Goal: Answer question/provide support: Share knowledge or assist other users

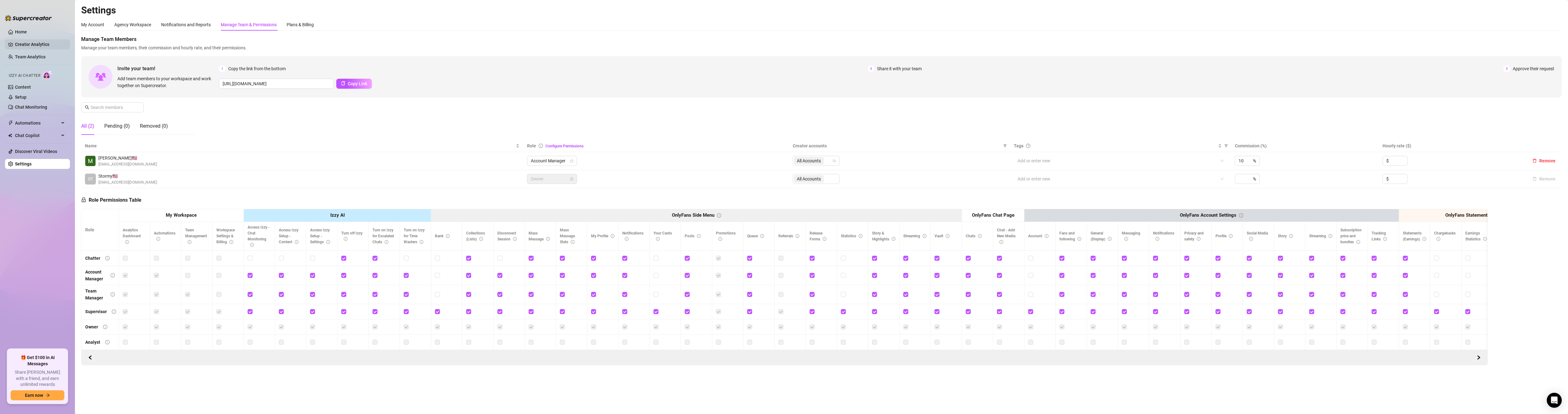
click at [33, 43] on link "Creator Analytics" at bounding box center [40, 44] width 50 height 10
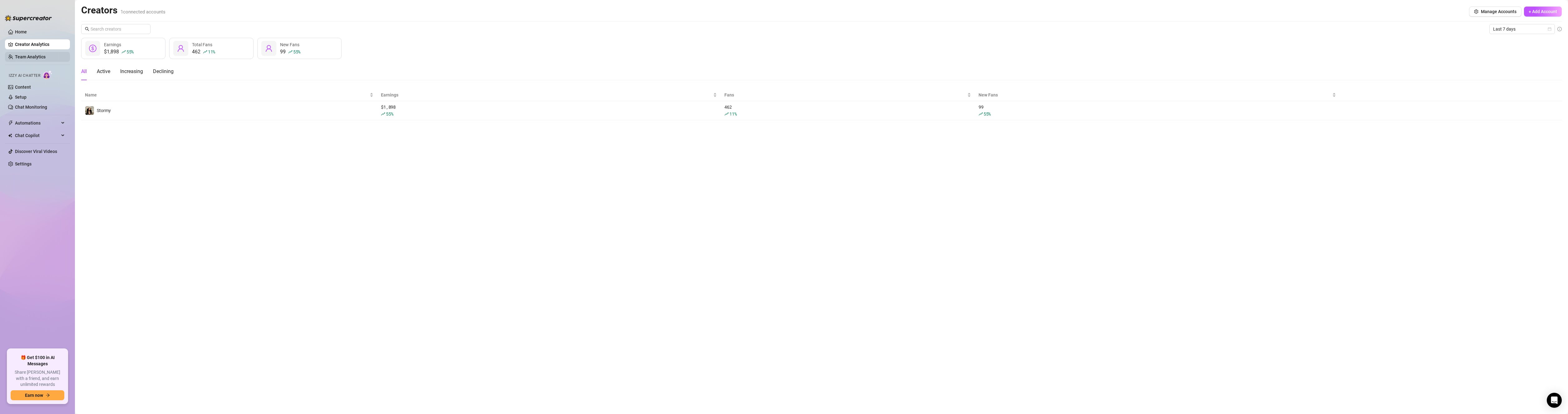
click at [27, 57] on link "Team Analytics" at bounding box center [30, 57] width 30 height 5
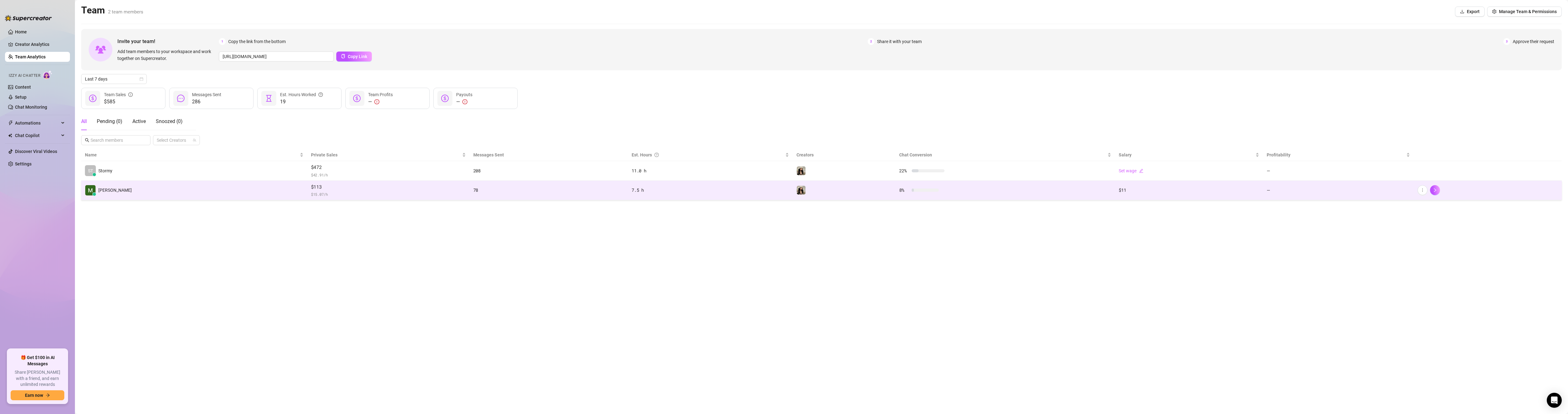
click at [1048, 198] on td "8 %" at bounding box center [1005, 191] width 220 height 19
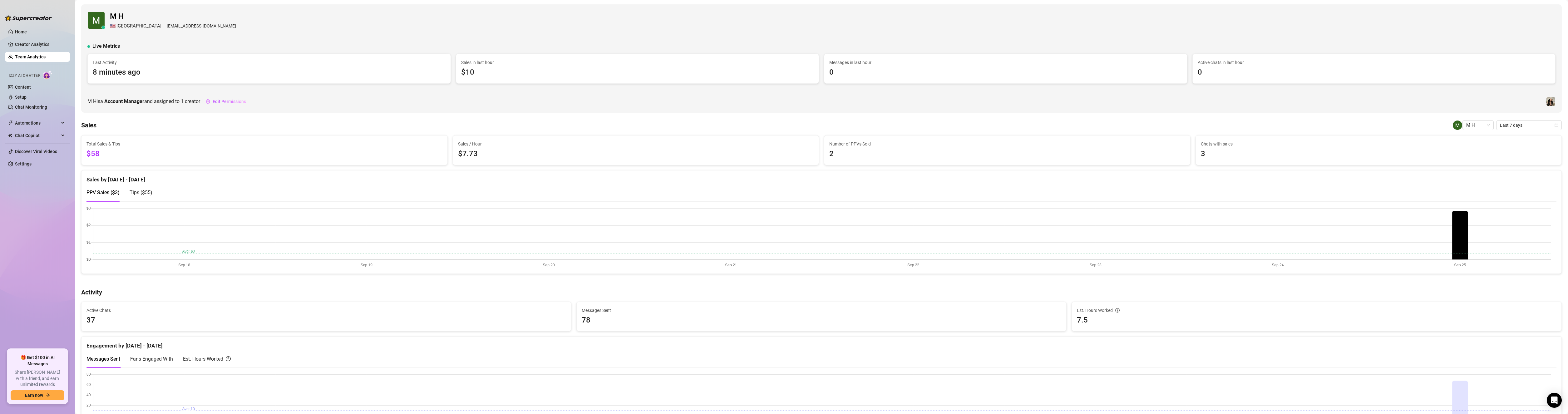
click at [1510, 127] on span "Last 7 days" at bounding box center [1528, 125] width 58 height 9
click at [1505, 140] on div "Last 24 hours" at bounding box center [1524, 138] width 55 height 7
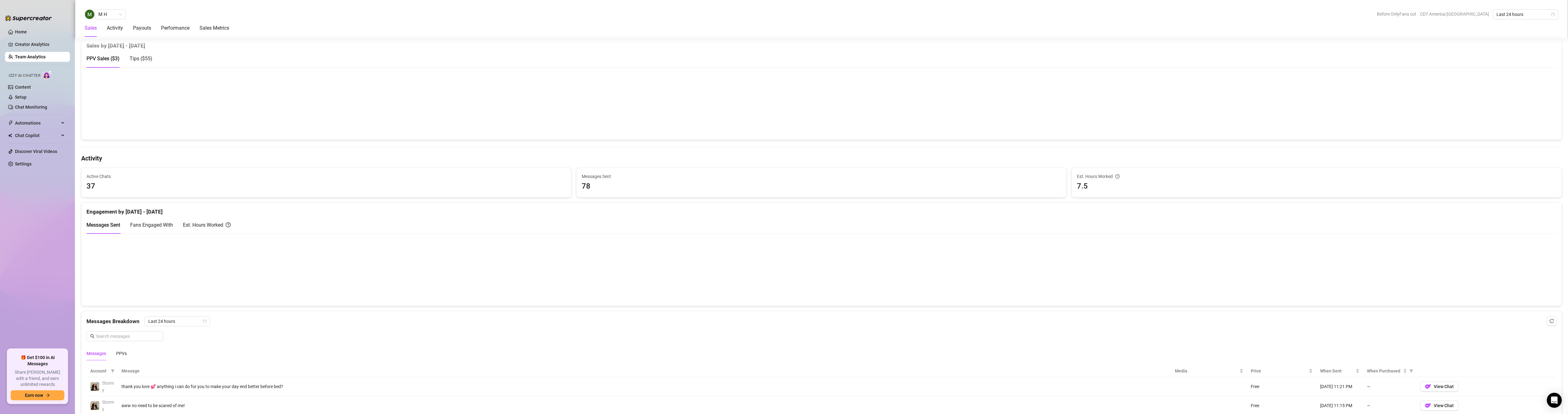
scroll to position [188, 0]
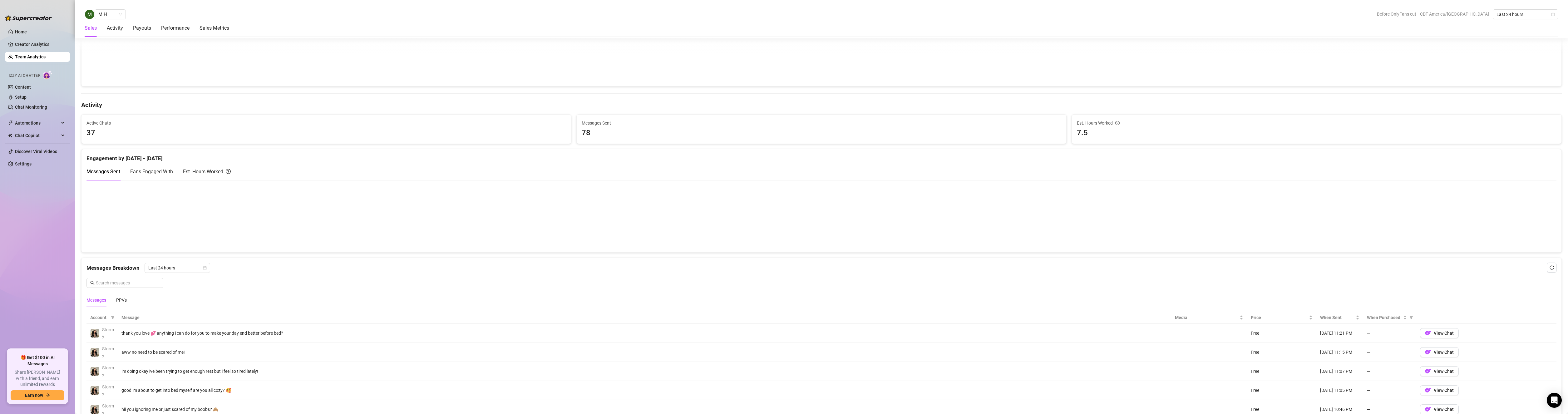
click at [147, 172] on span "Fans Engaged With" at bounding box center [152, 172] width 43 height 6
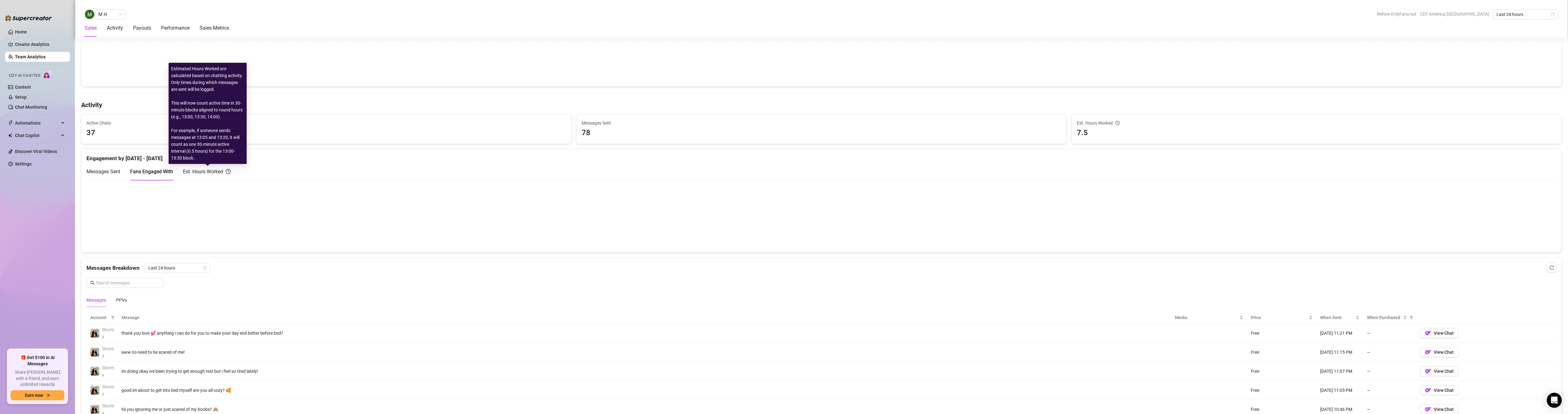
click at [204, 174] on div "Est. Hours Worked" at bounding box center [207, 171] width 47 height 8
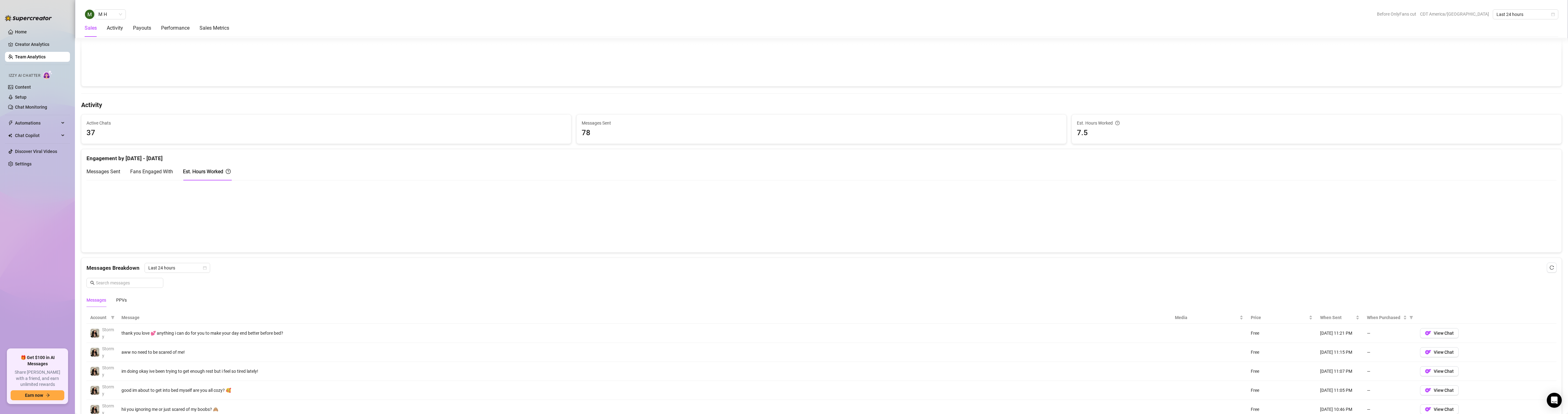
click at [101, 172] on span "Messages Sent" at bounding box center [103, 172] width 33 height 6
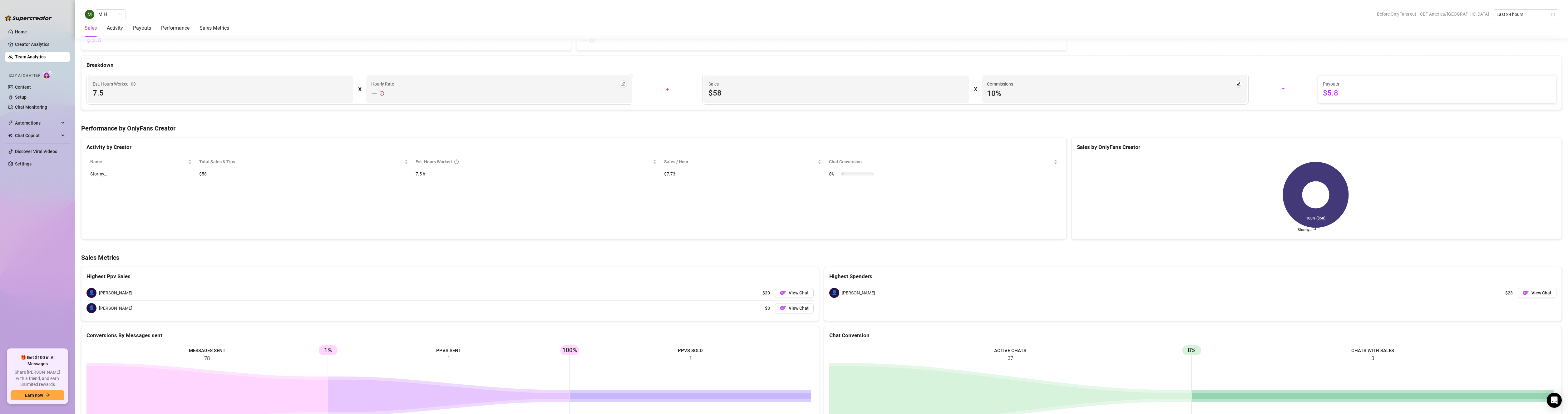
scroll to position [707, 0]
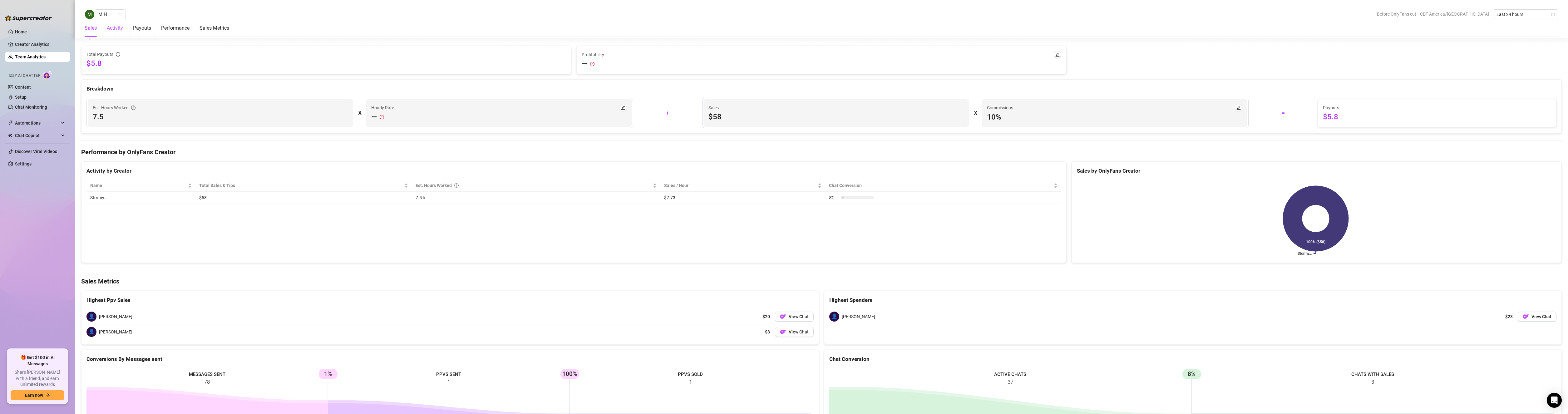
click at [116, 30] on div "Activity" at bounding box center [114, 28] width 16 height 7
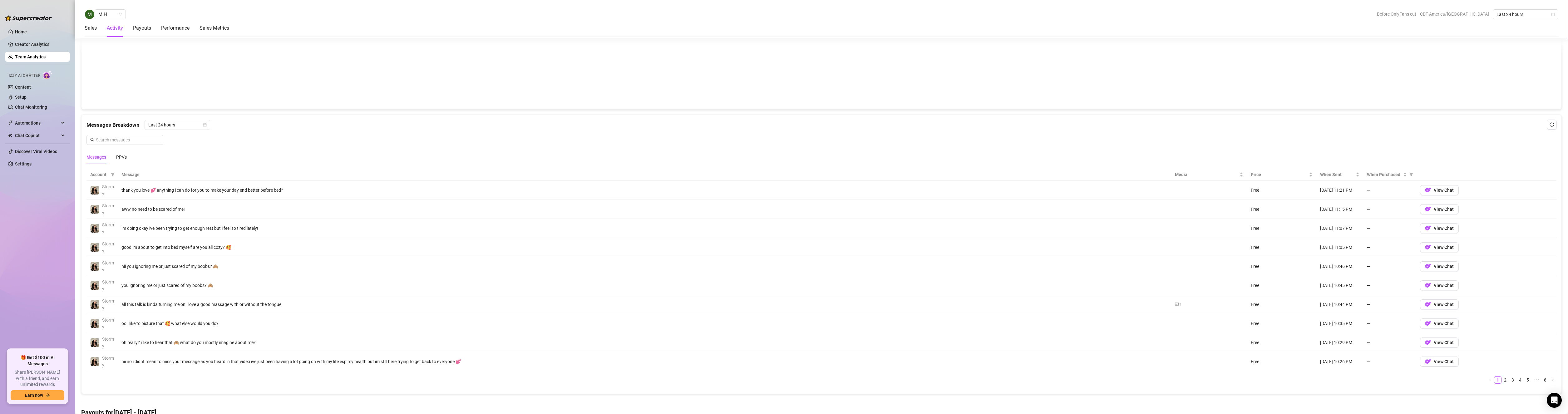
scroll to position [247, 0]
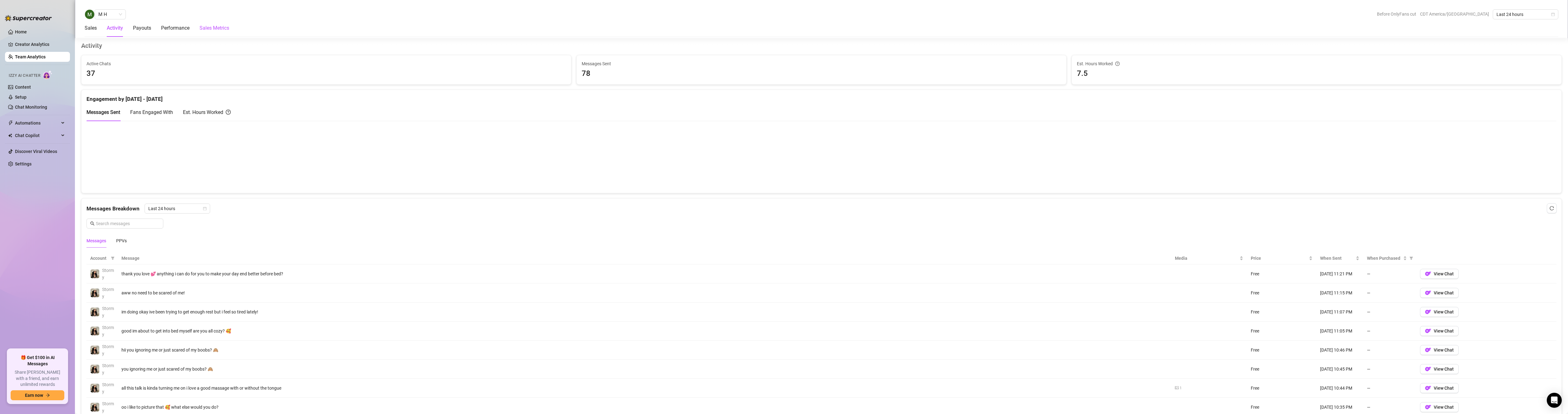
click at [219, 29] on Metrics "Sales Metrics" at bounding box center [214, 28] width 30 height 7
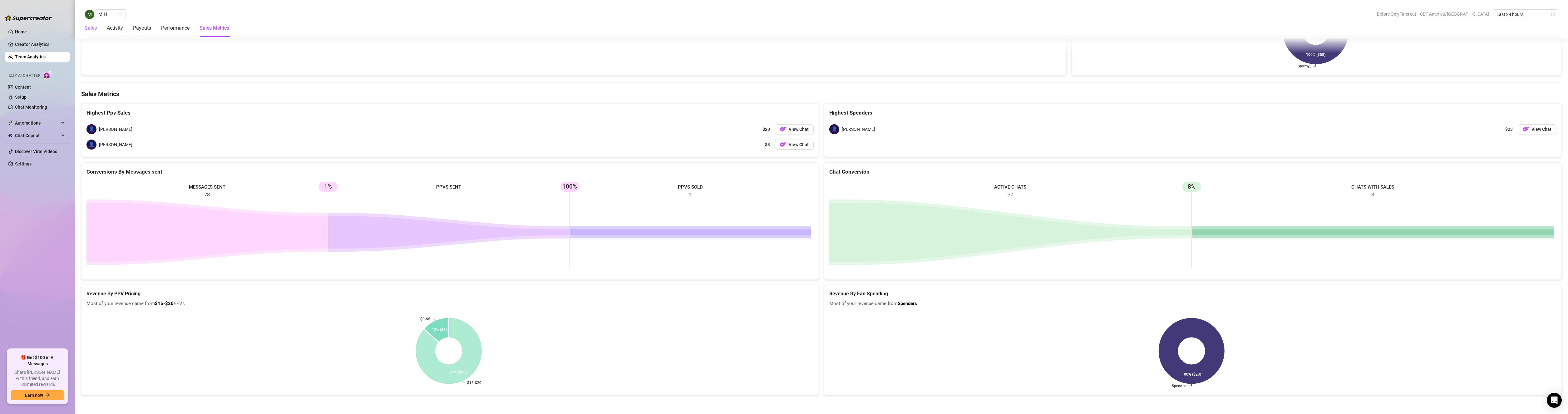
click at [92, 30] on div "Sales" at bounding box center [91, 28] width 12 height 7
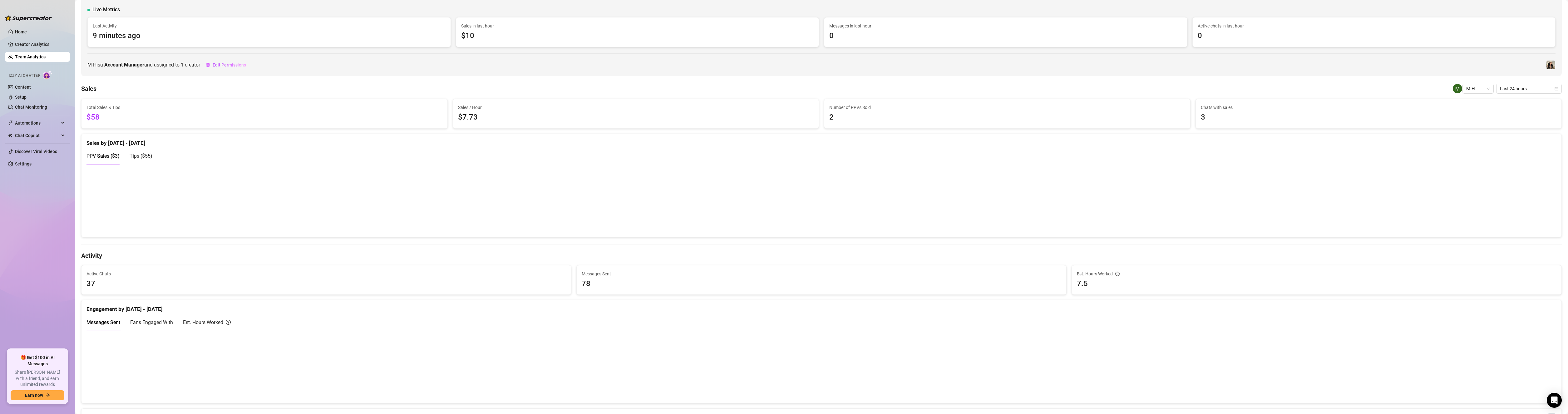
scroll to position [0, 0]
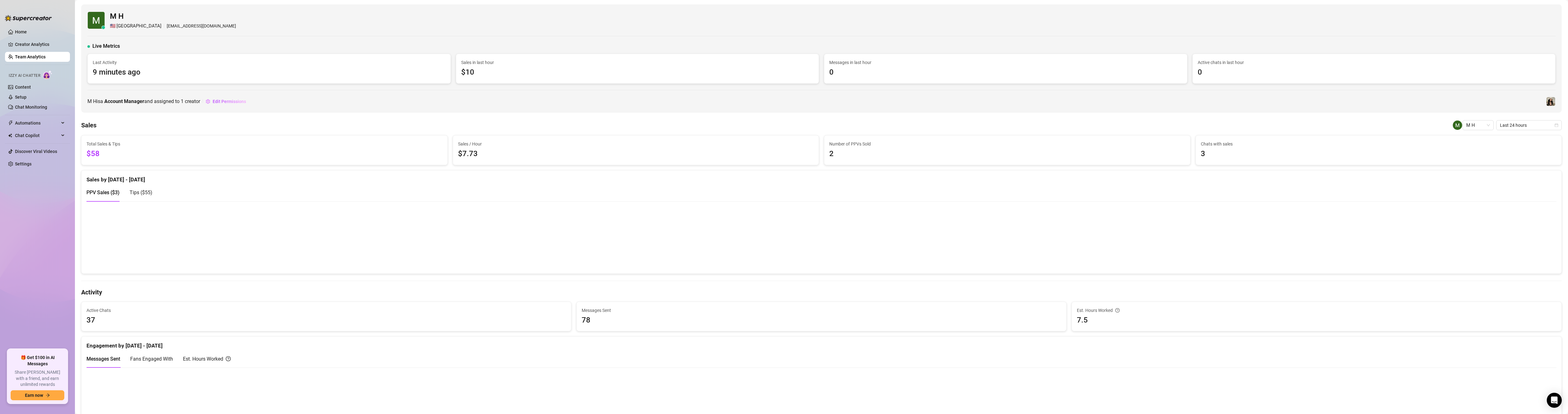
click at [136, 192] on span "Tips ( $55 )" at bounding box center [141, 192] width 23 height 6
click at [100, 192] on span "PPV Sales ( $3 )" at bounding box center [103, 192] width 33 height 6
click at [142, 191] on span "Tips ( $55 )" at bounding box center [141, 192] width 23 height 6
click at [143, 192] on span "Tips ( $55 )" at bounding box center [141, 192] width 23 height 6
click at [99, 192] on span "PPV Sales ( $3 )" at bounding box center [103, 192] width 33 height 6
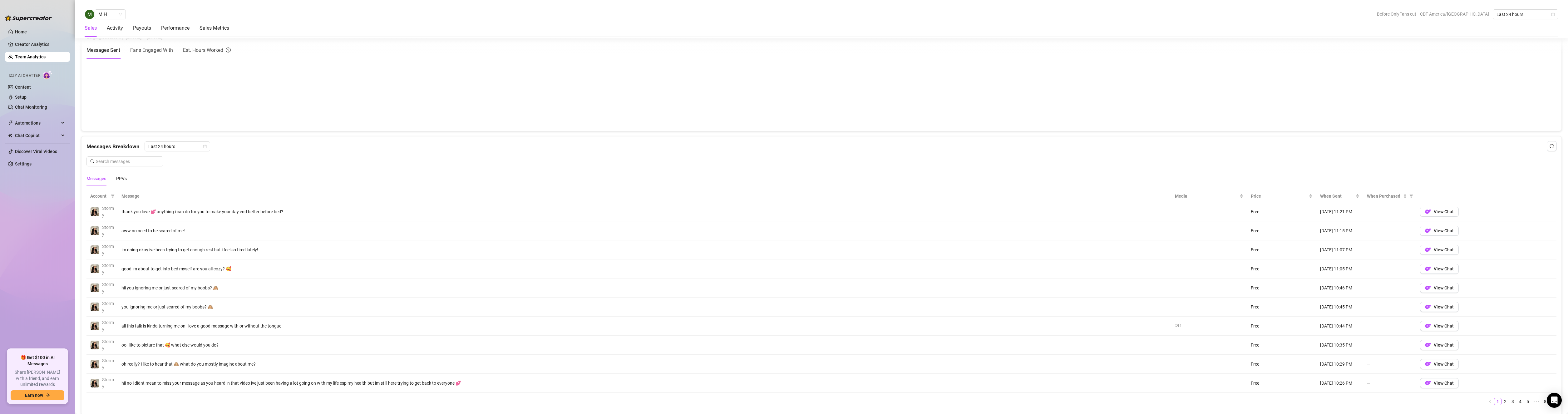
scroll to position [343, 0]
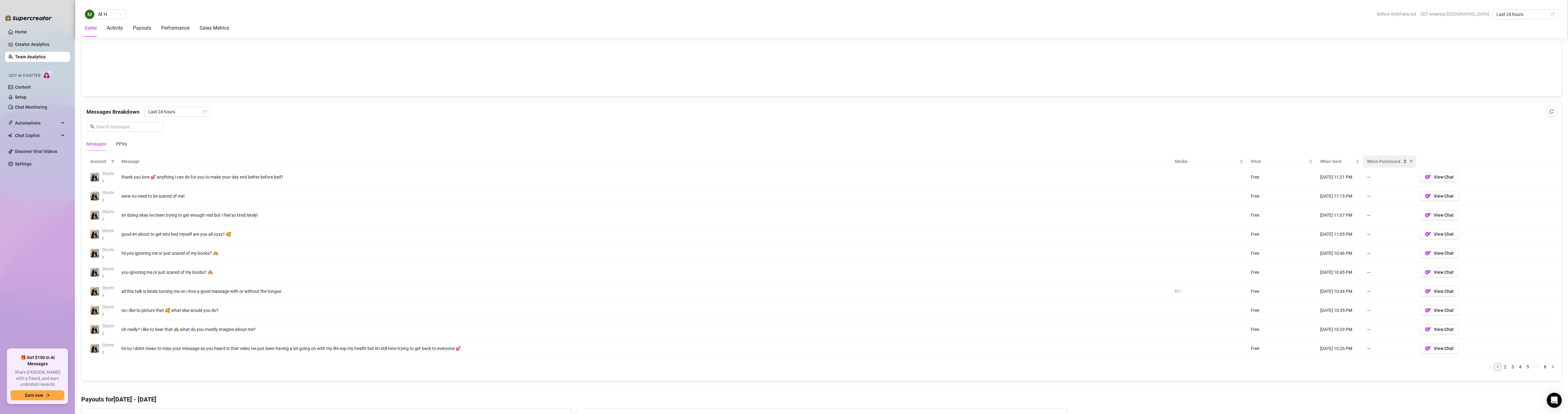
click at [1398, 162] on span "When Purchased" at bounding box center [1384, 161] width 35 height 7
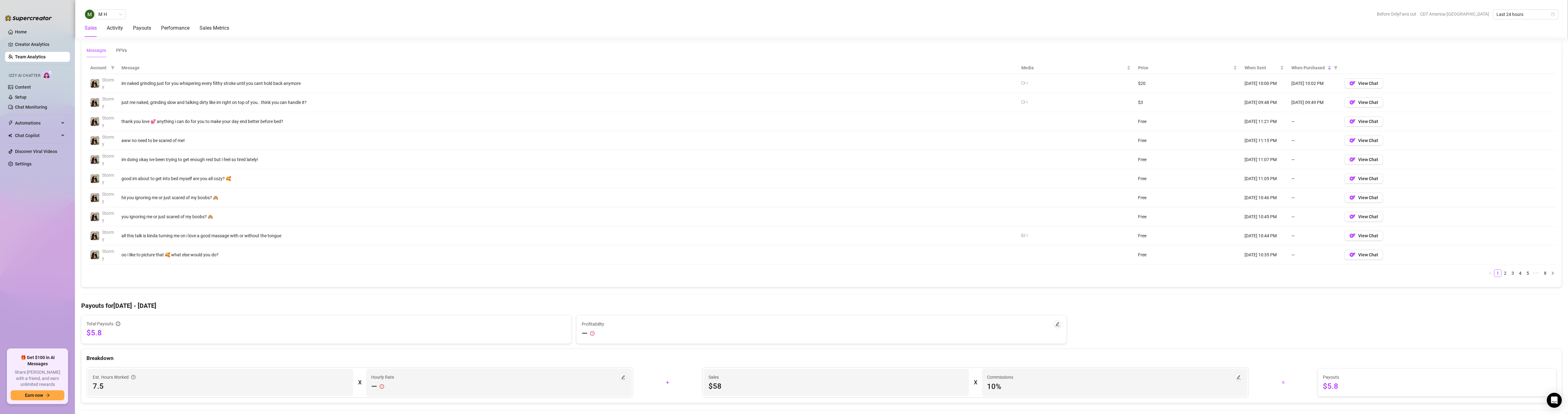
scroll to position [656, 0]
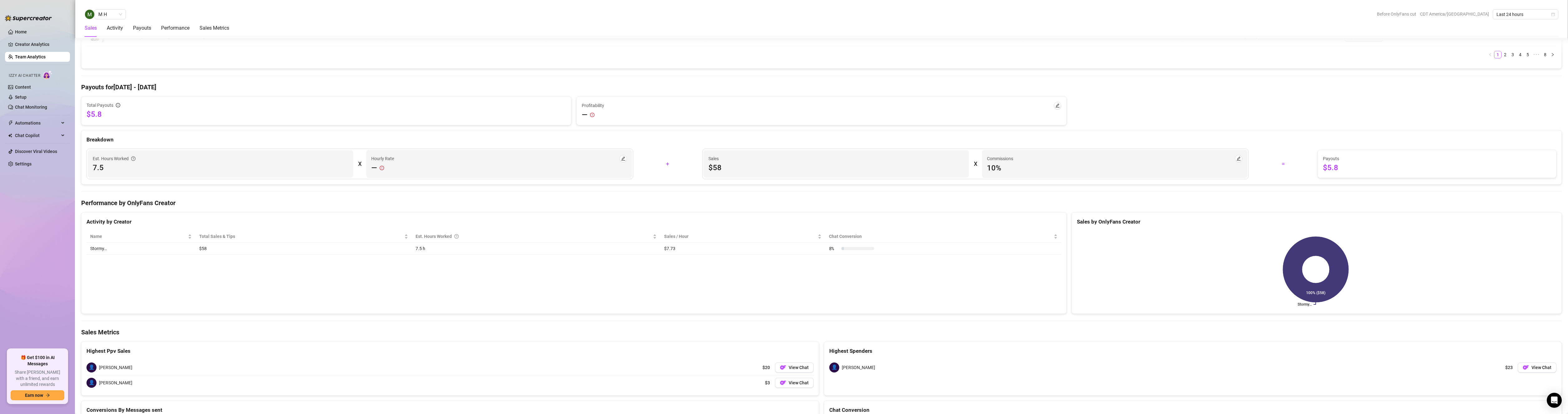
click at [144, 173] on div "Est. Hours Worked 7.5" at bounding box center [220, 164] width 265 height 27
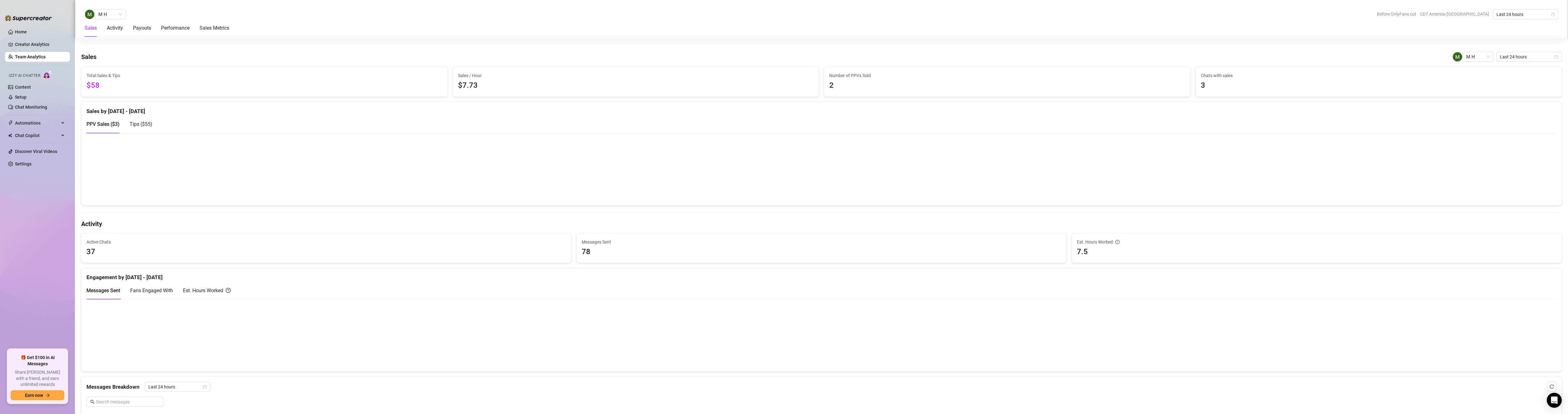
scroll to position [0, 0]
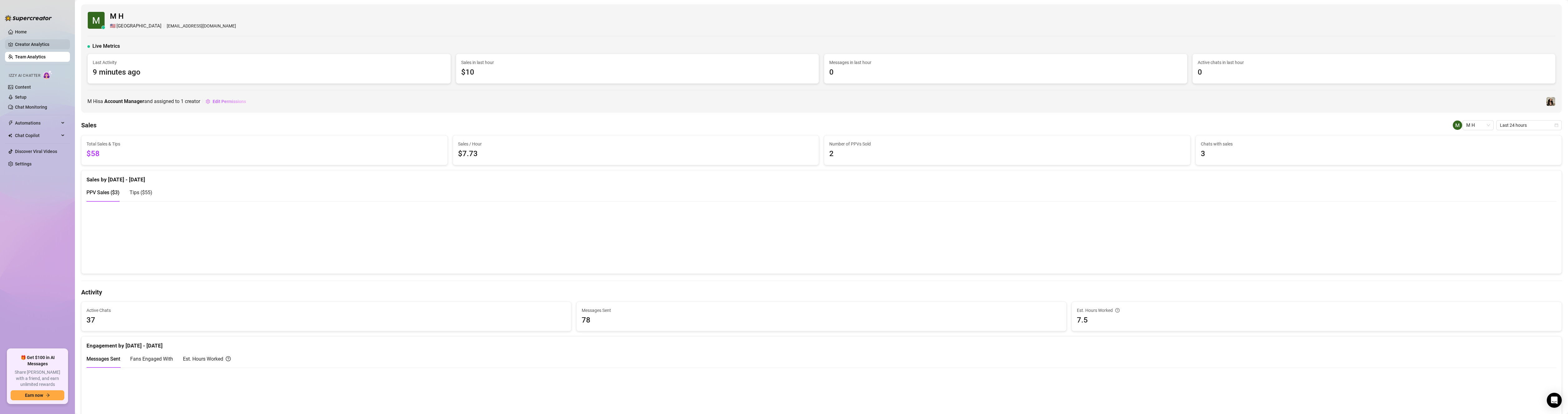
click at [26, 41] on link "Creator Analytics" at bounding box center [40, 44] width 50 height 10
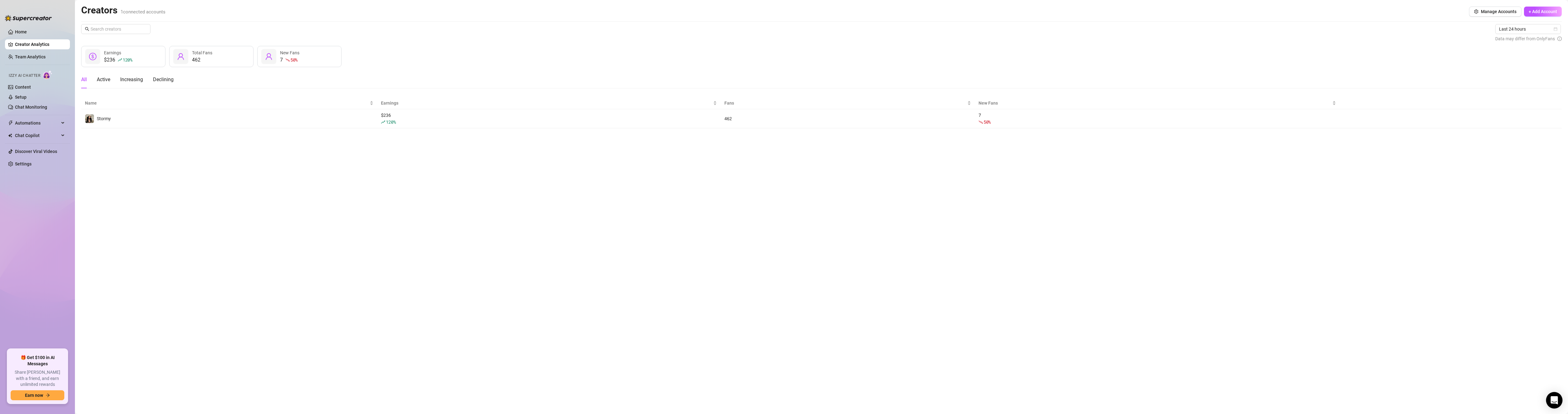
click at [1549, 402] on div "Open Intercom Messenger" at bounding box center [1554, 400] width 16 height 16
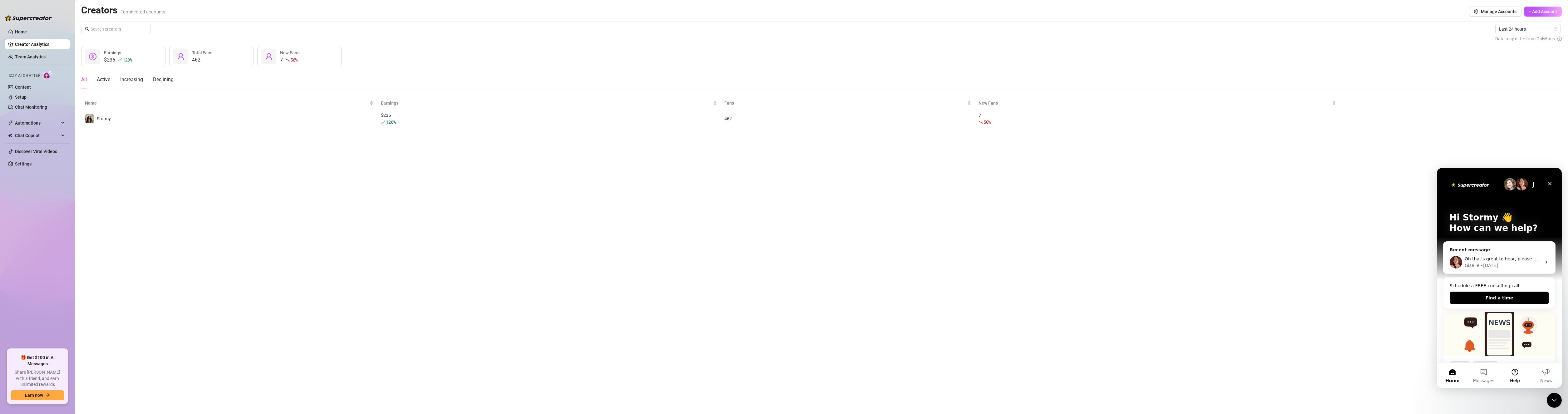
click at [1515, 376] on button "Help" at bounding box center [1514, 375] width 31 height 25
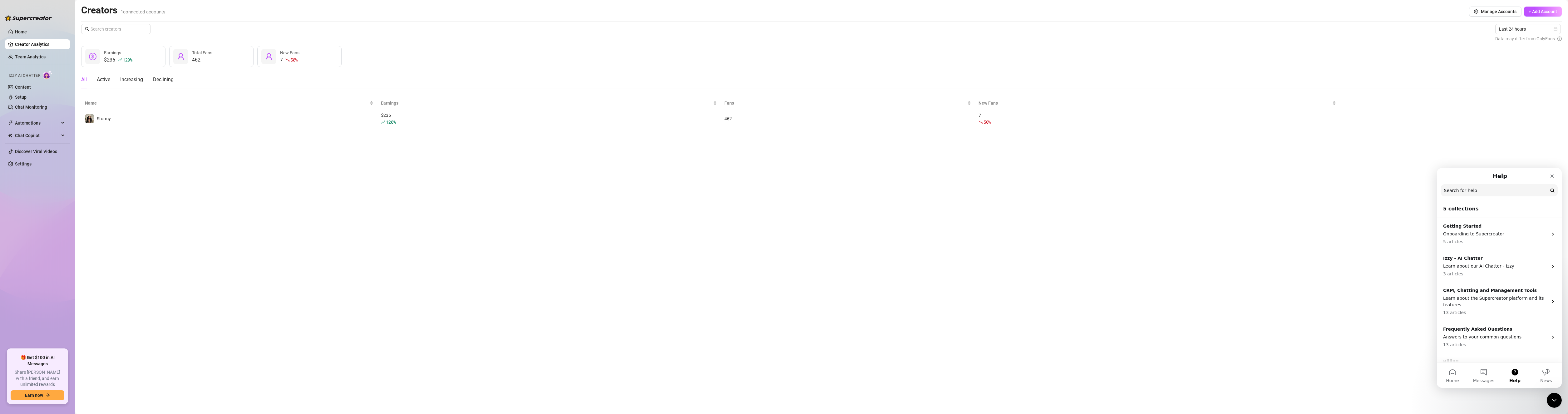
click at [1463, 190] on input "Search for help" at bounding box center [1499, 191] width 117 height 12
type input "claim tip"
click at [1484, 208] on p "Claim Tips" at bounding box center [1496, 211] width 105 height 7
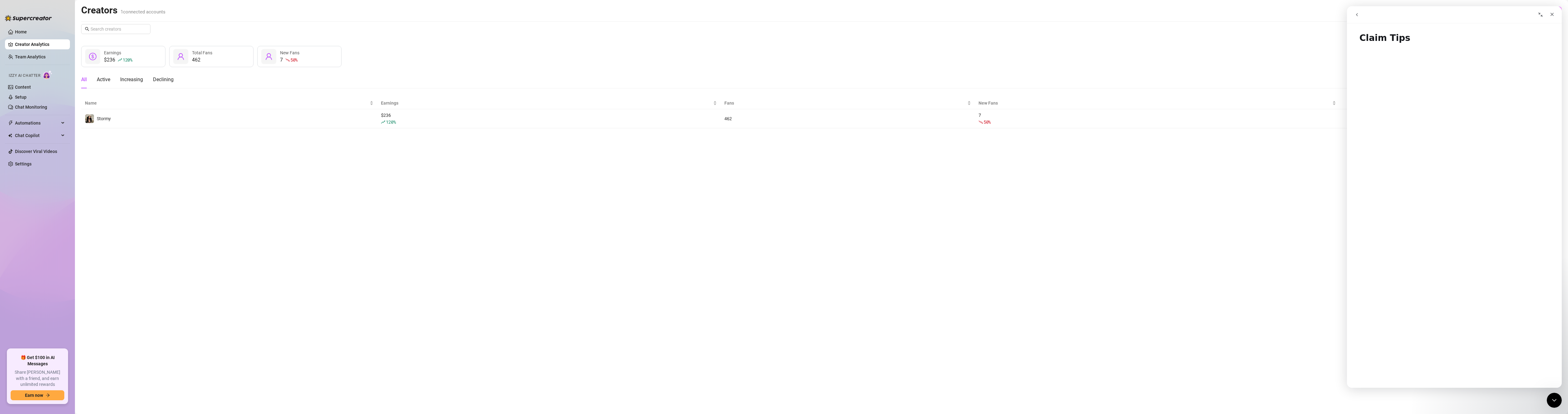
click at [1359, 18] on button "go back" at bounding box center [1357, 14] width 12 height 12
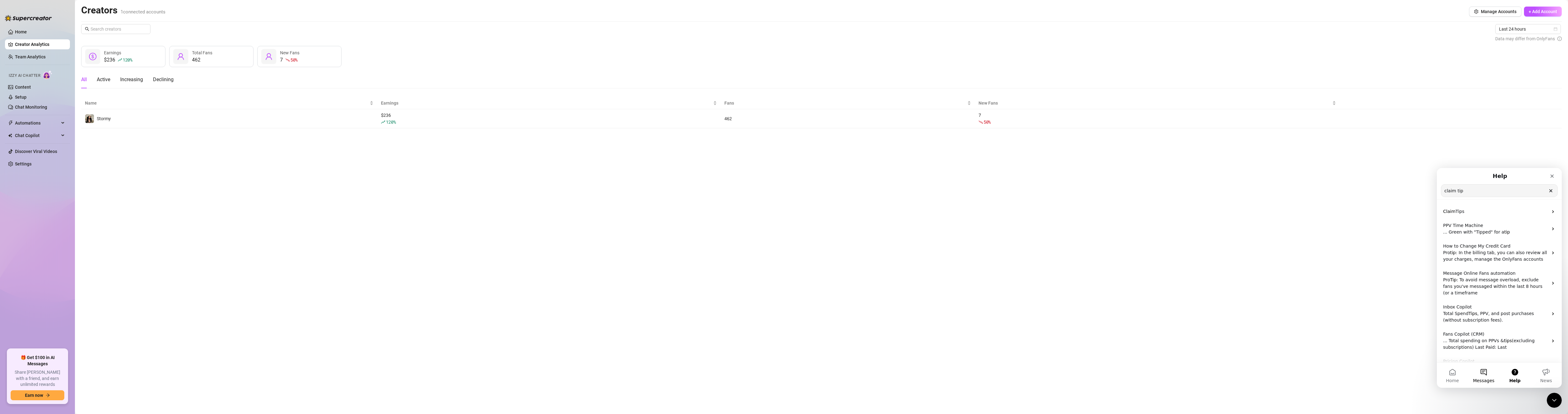
click at [1483, 381] on span "Messages" at bounding box center [1483, 381] width 21 height 4
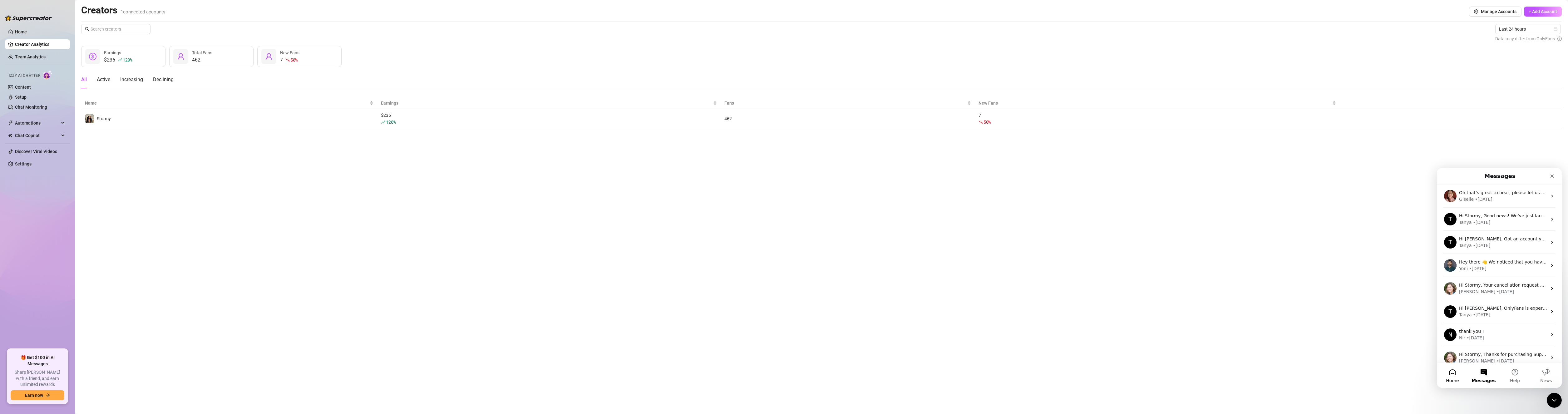
click at [1452, 379] on span "Home" at bounding box center [1452, 381] width 13 height 4
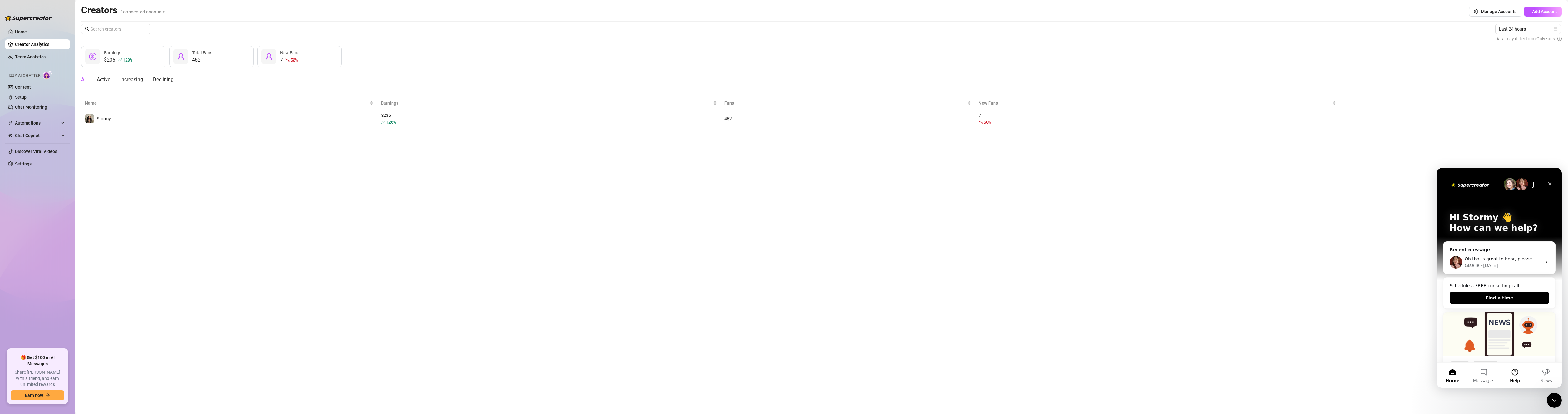
click at [1514, 373] on button "Help" at bounding box center [1514, 375] width 31 height 25
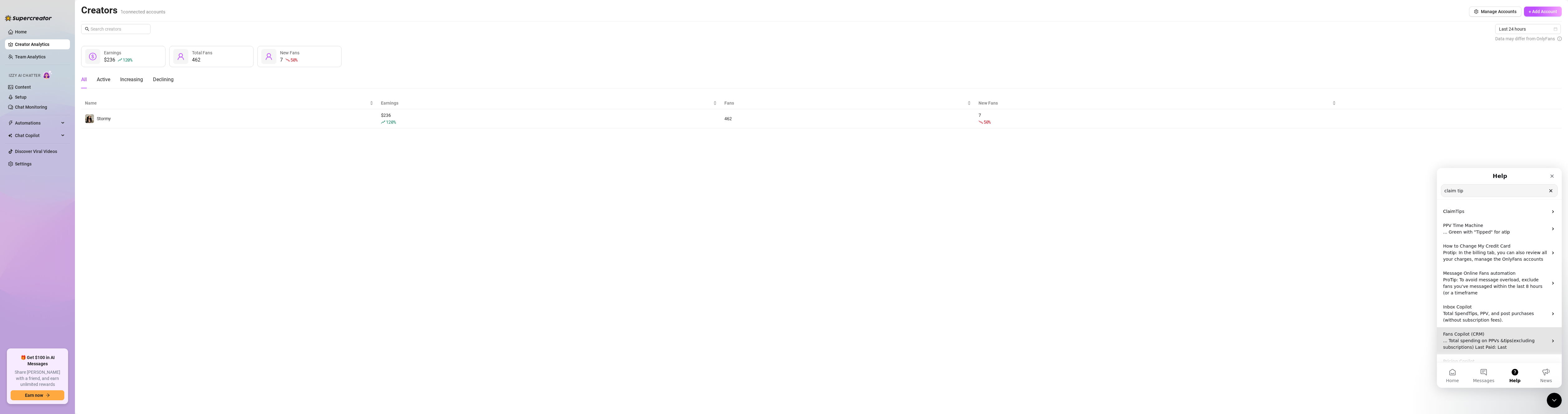
scroll to position [13, 0]
click at [1451, 374] on button "Home" at bounding box center [1452, 375] width 31 height 25
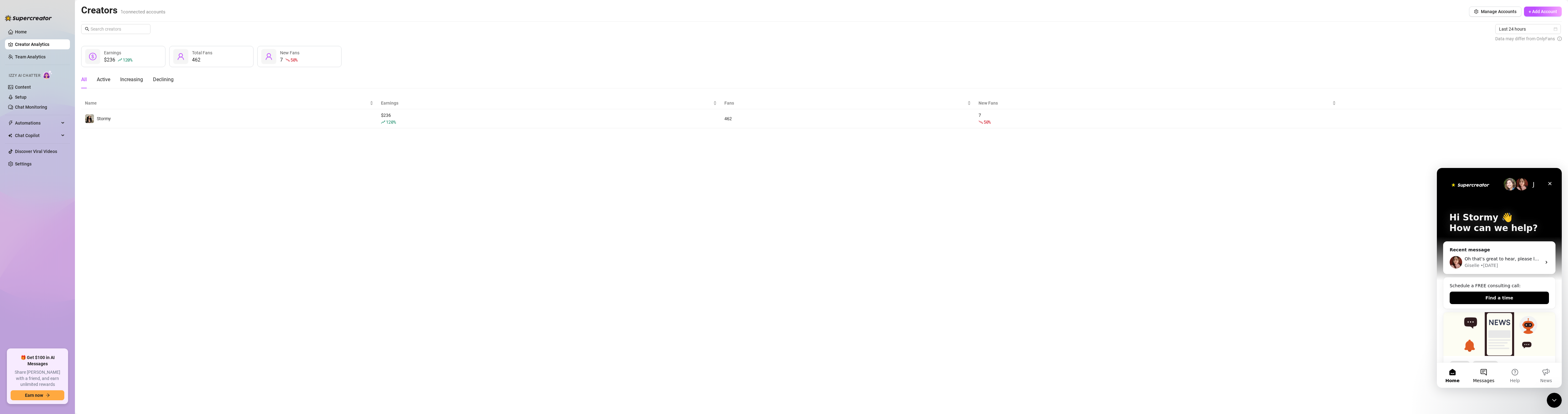
click at [1485, 377] on button "Messages" at bounding box center [1483, 375] width 31 height 25
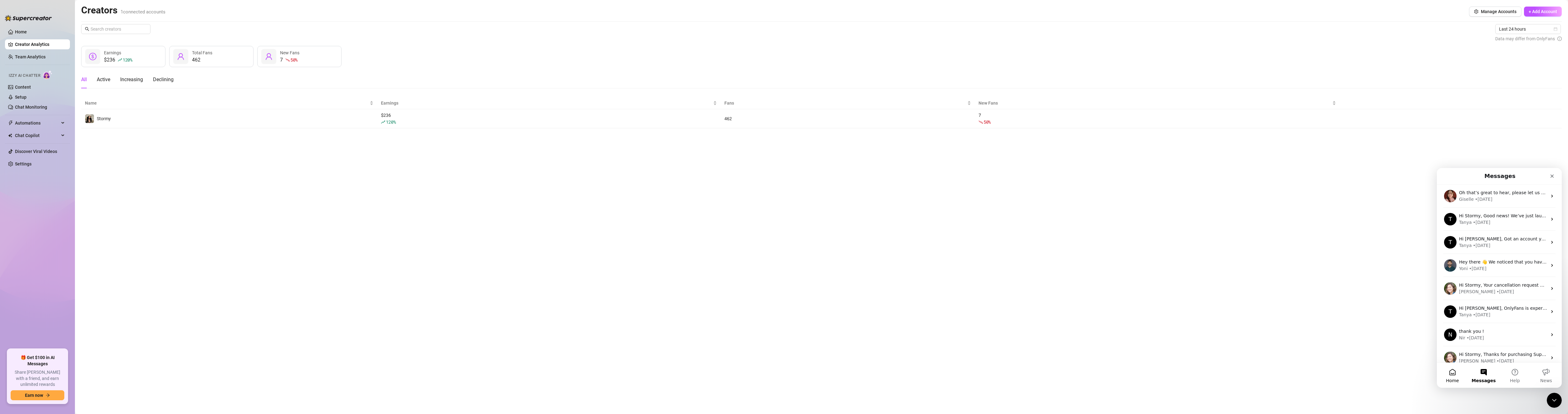
click at [1452, 375] on button "Home" at bounding box center [1452, 375] width 31 height 25
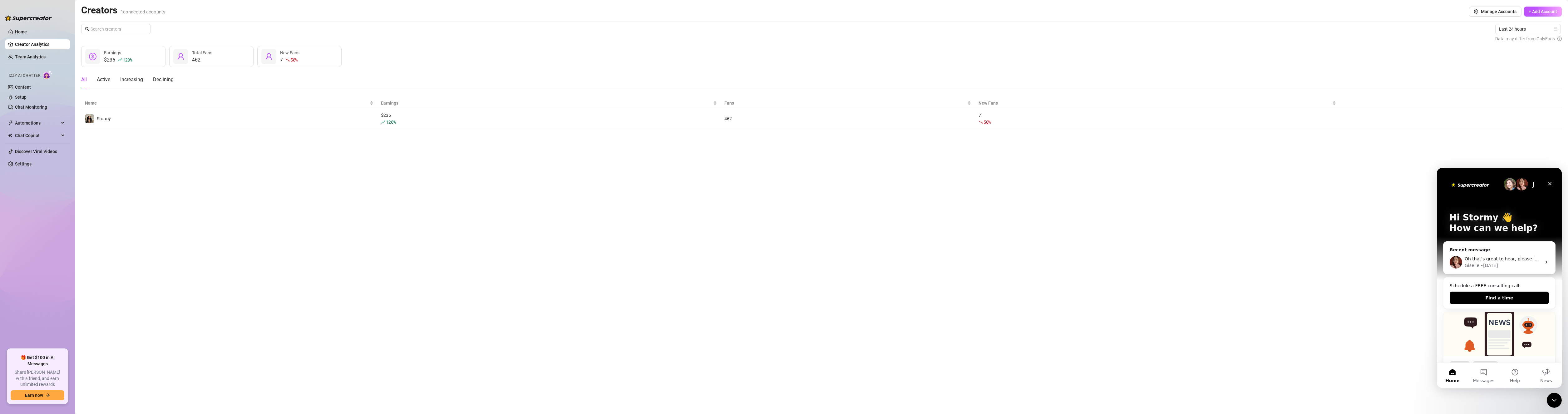
click at [1530, 181] on div "J" at bounding box center [1533, 184] width 13 height 13
click at [1519, 184] on img "Intercom messenger" at bounding box center [1522, 184] width 13 height 13
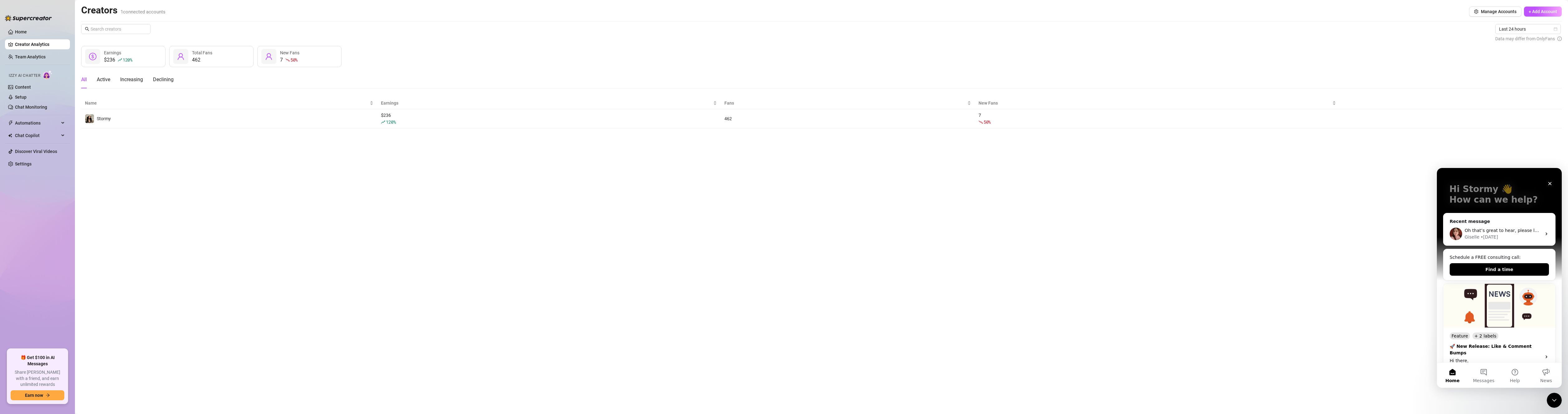
scroll to position [122, 0]
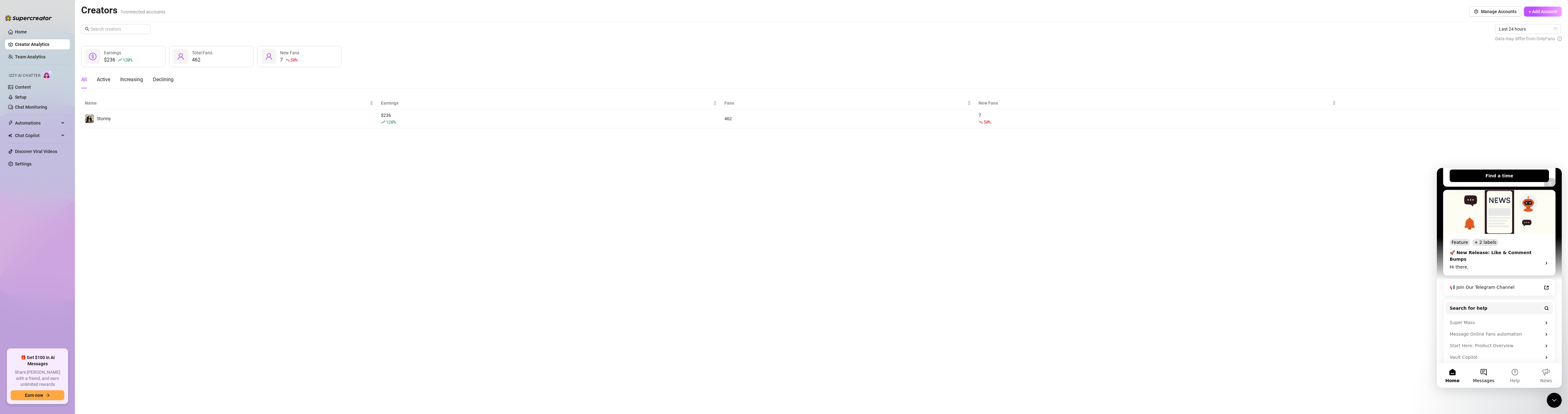
click at [1482, 375] on button "Messages" at bounding box center [1483, 375] width 31 height 25
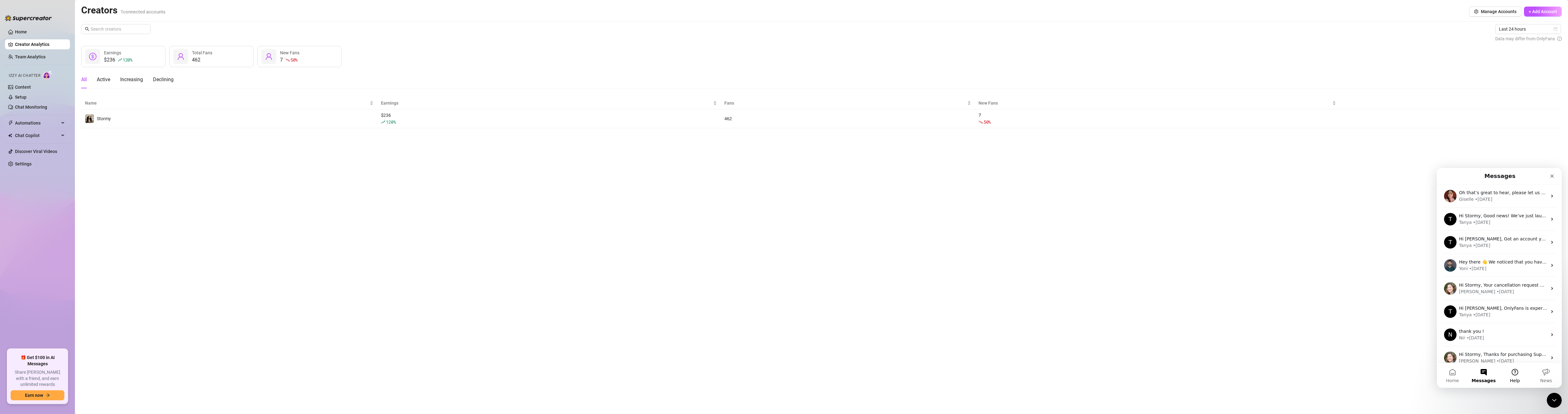
click at [1517, 375] on button "Help" at bounding box center [1514, 375] width 31 height 25
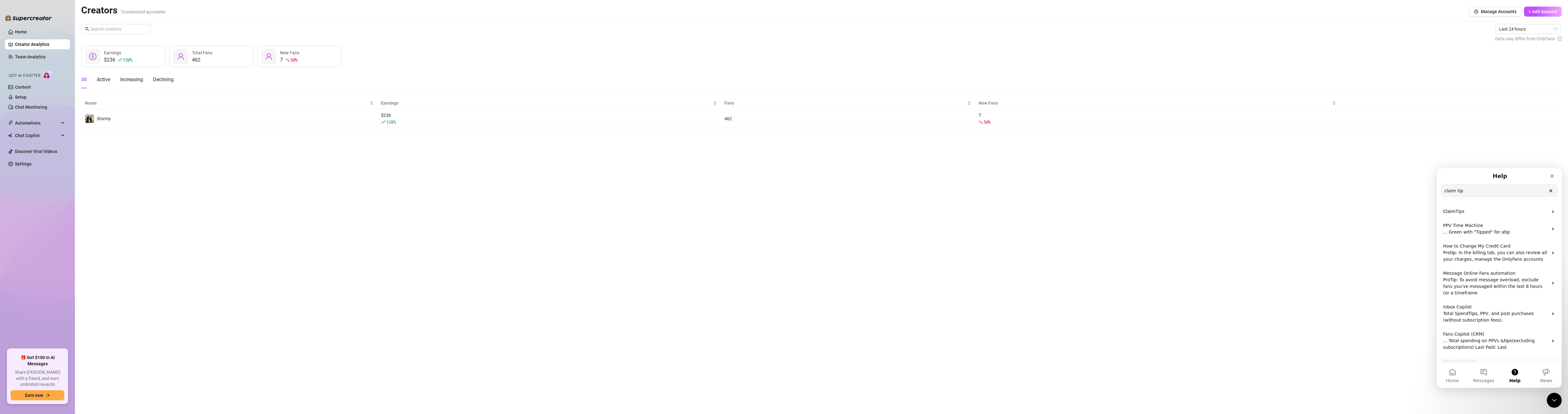
click at [1552, 194] on input "claim tip" at bounding box center [1499, 191] width 116 height 12
click at [1552, 192] on icon "Clear" at bounding box center [1551, 191] width 2 height 2
click at [1542, 376] on button "News" at bounding box center [1545, 375] width 31 height 25
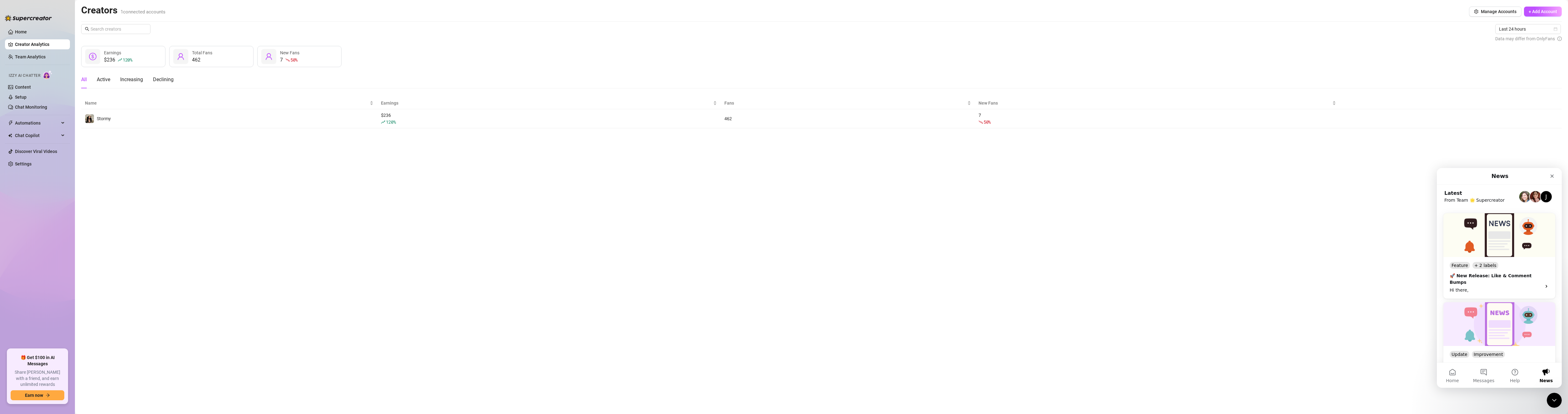
click at [1540, 196] on div "J" at bounding box center [1546, 197] width 13 height 13
click at [1540, 199] on div "J" at bounding box center [1546, 197] width 13 height 13
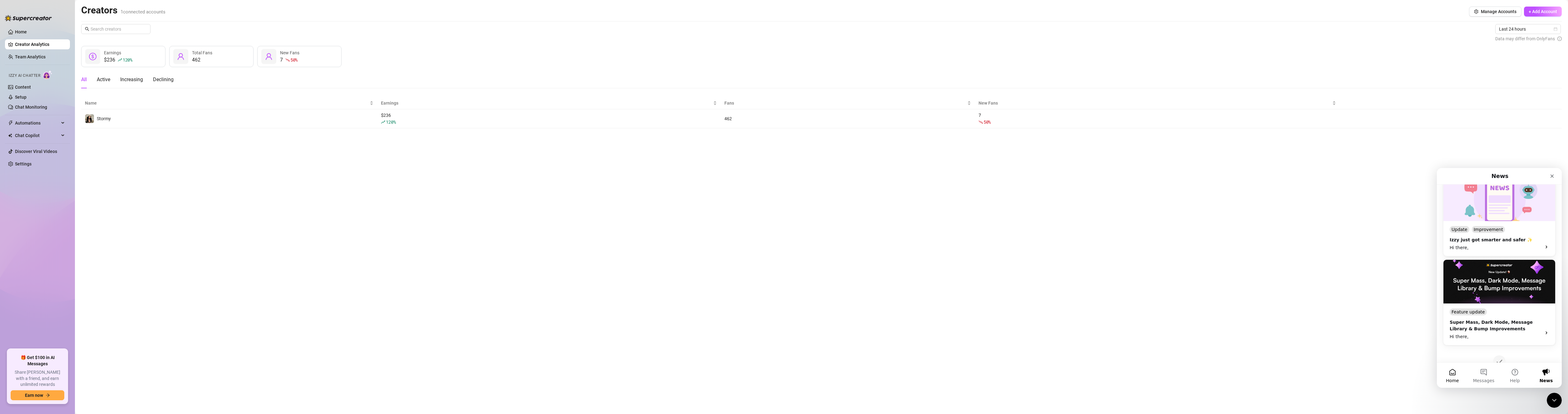
scroll to position [163, 0]
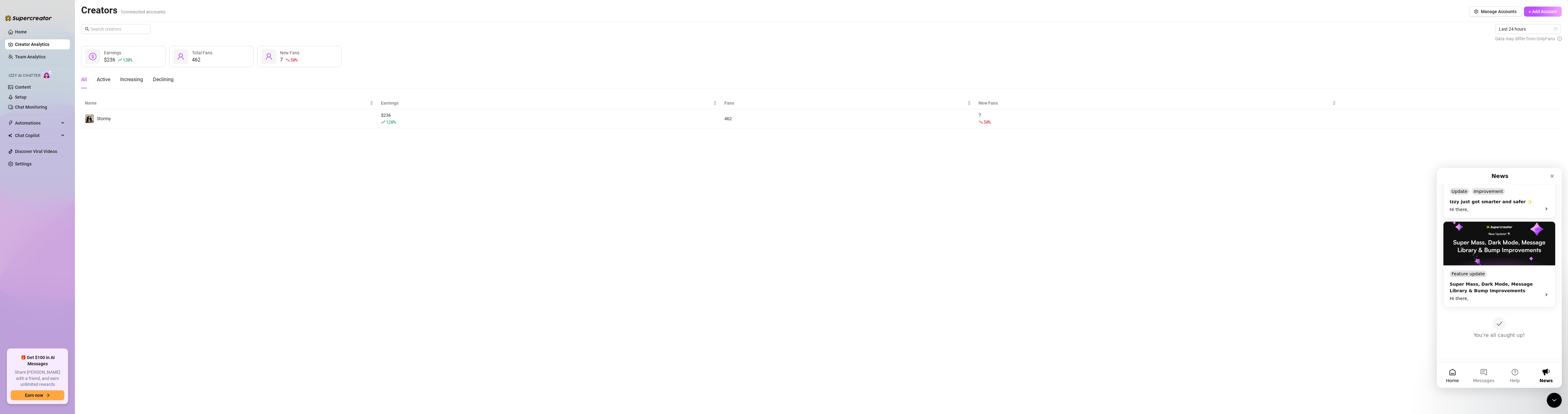
click at [1451, 379] on span "Home" at bounding box center [1452, 381] width 13 height 4
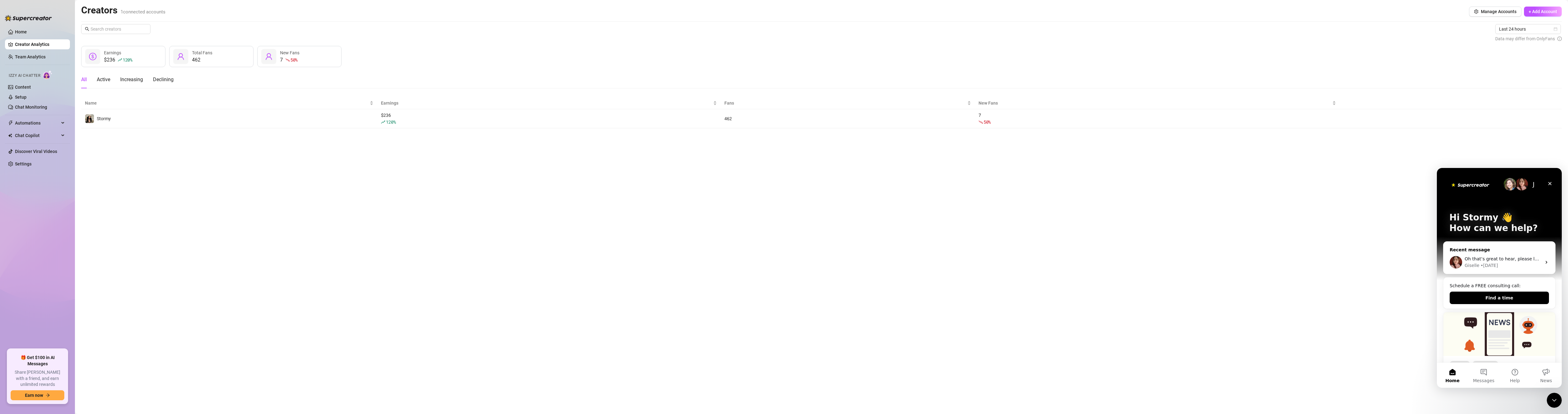
click at [1485, 267] on div "• [DATE]" at bounding box center [1489, 265] width 18 height 7
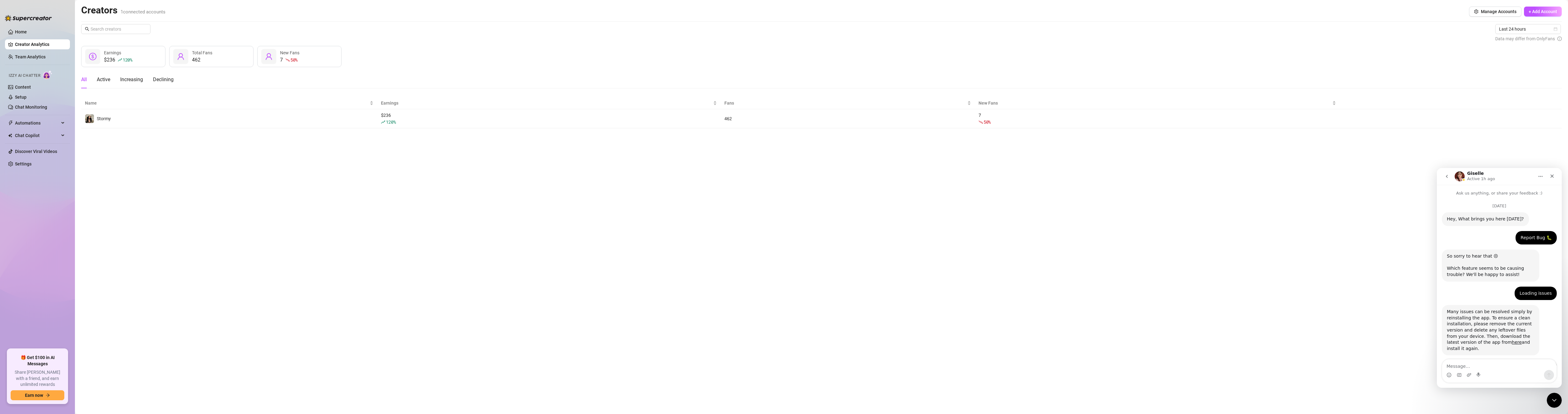
scroll to position [440, 0]
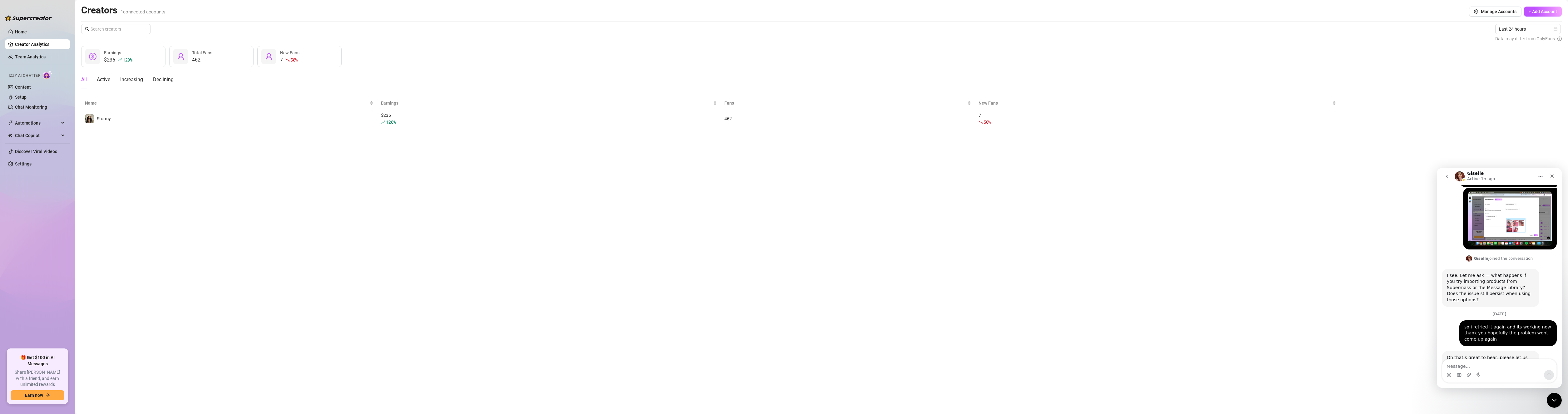
click at [1446, 178] on icon "go back" at bounding box center [1447, 177] width 5 height 5
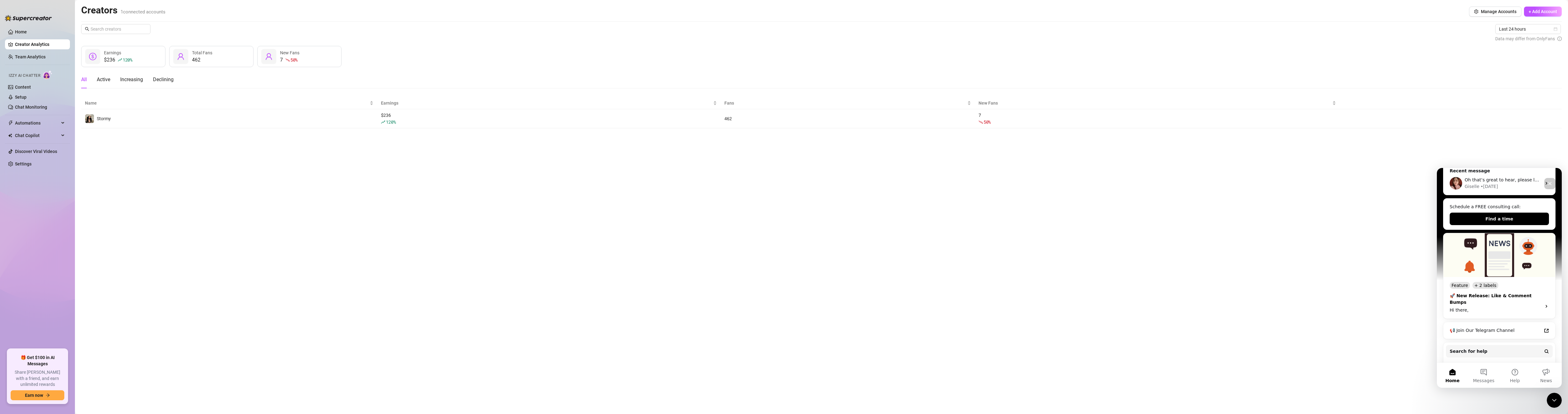
scroll to position [122, 0]
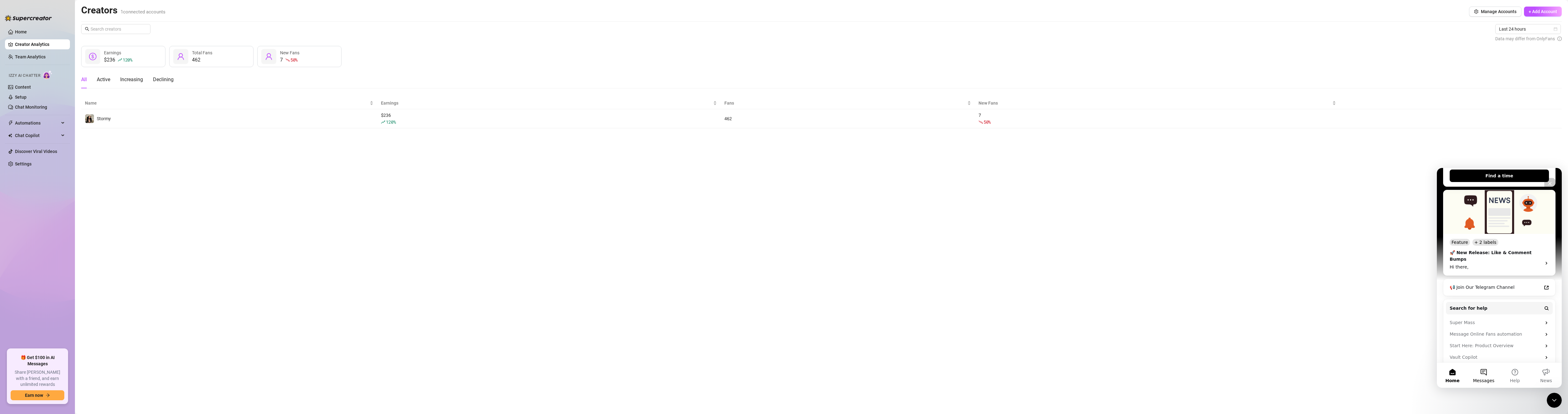
click at [1479, 381] on span "Messages" at bounding box center [1483, 381] width 21 height 4
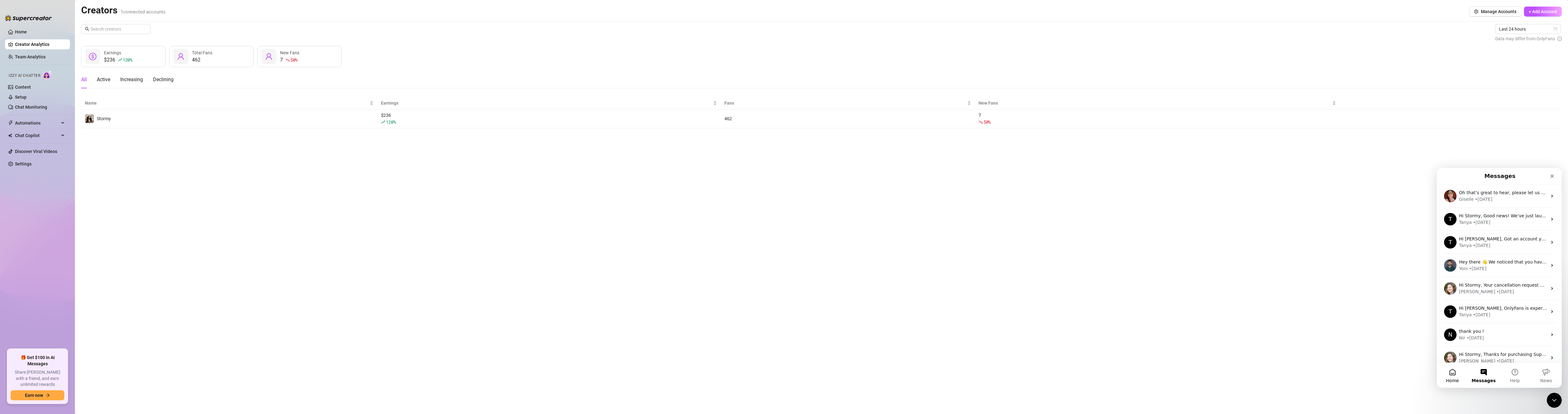
click at [1453, 376] on button "Home" at bounding box center [1452, 375] width 31 height 25
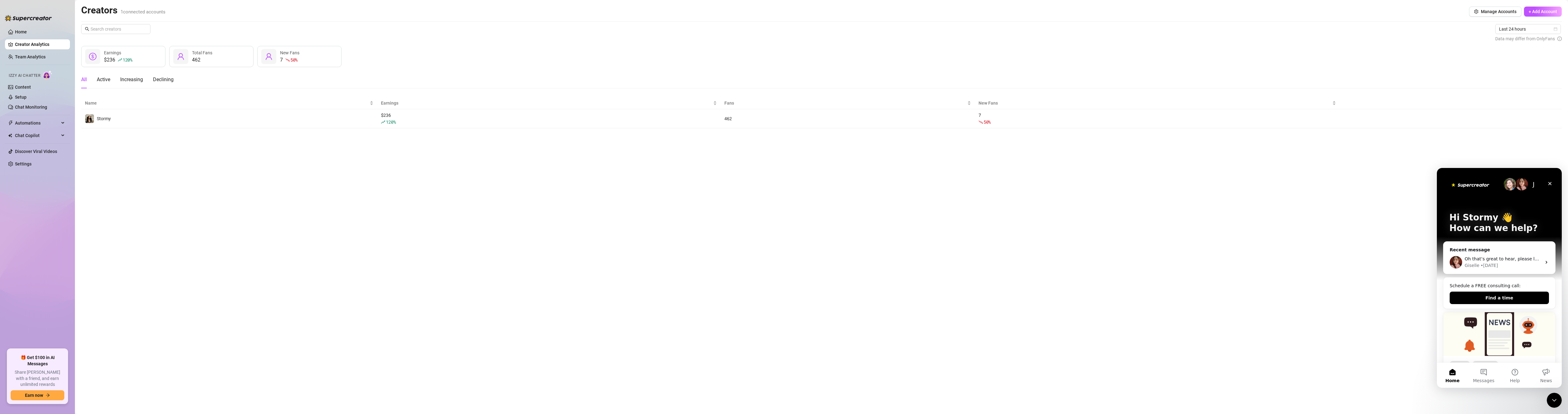
click at [1528, 184] on div "J" at bounding box center [1533, 184] width 13 height 13
click at [1516, 183] on img "Intercom messenger" at bounding box center [1522, 184] width 13 height 13
click at [1507, 183] on img "Intercom messenger" at bounding box center [1510, 184] width 13 height 13
click at [1478, 186] on img "Intercom messenger" at bounding box center [1470, 184] width 42 height 9
click at [1477, 186] on img "Intercom messenger" at bounding box center [1470, 184] width 42 height 9
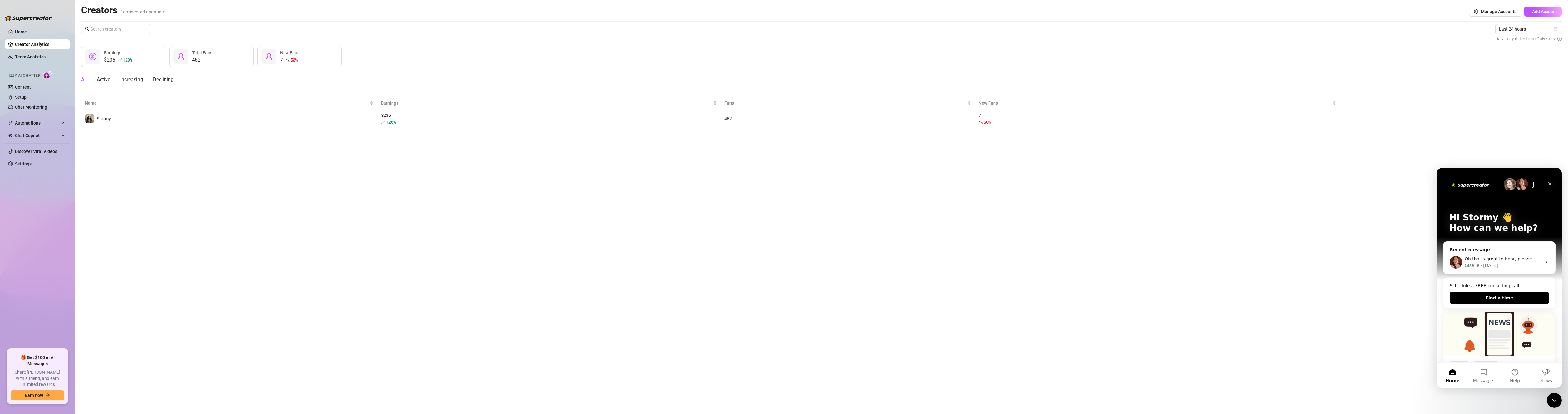
click at [1550, 182] on icon "Close" at bounding box center [1550, 184] width 5 height 5
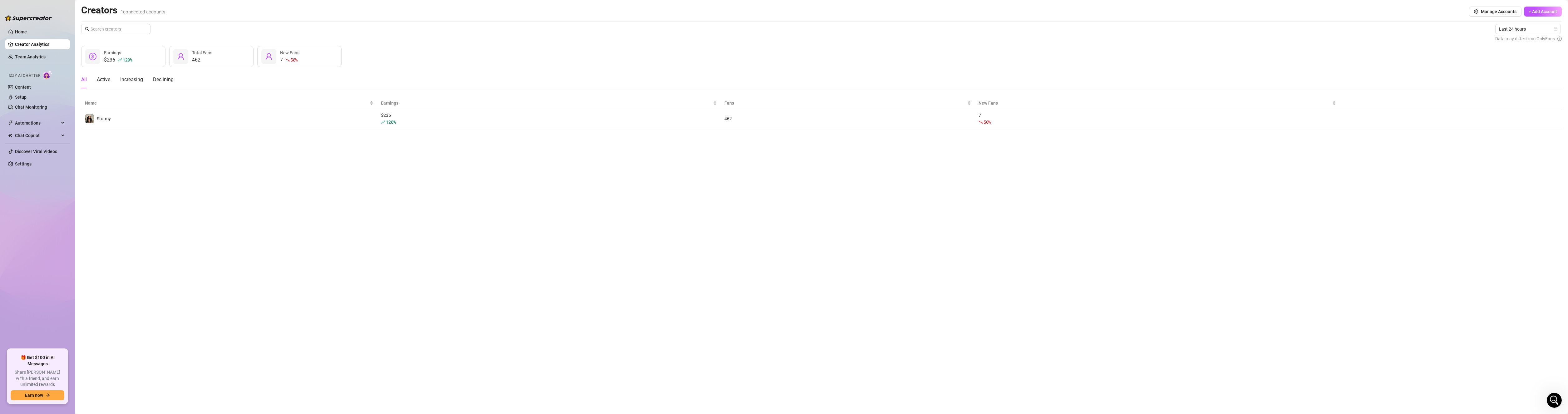
scroll to position [0, 0]
click at [1551, 401] on icon "Open Intercom Messenger" at bounding box center [1553, 399] width 10 height 10
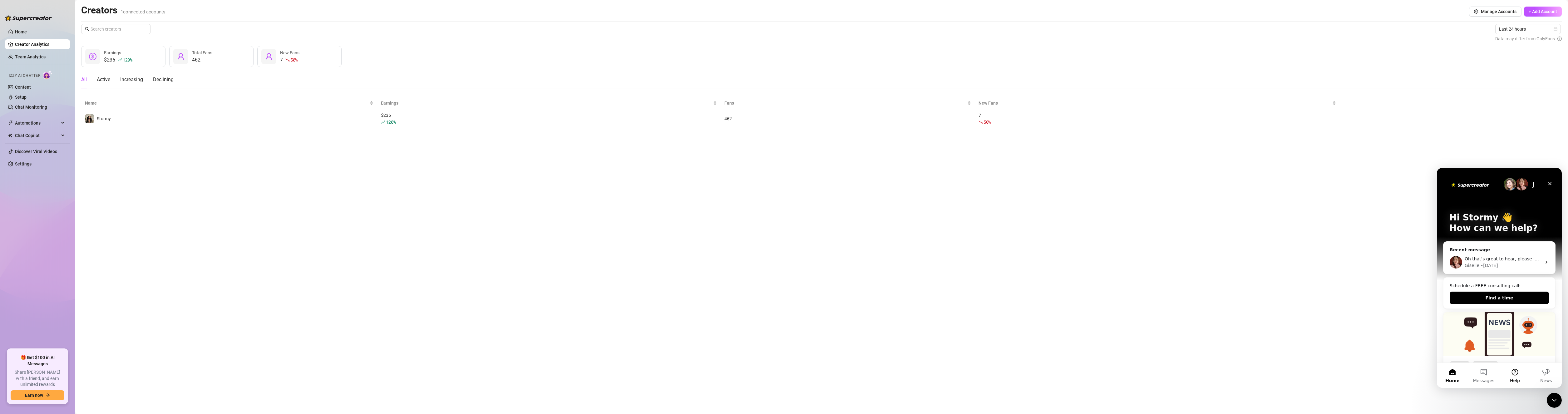
click at [1516, 376] on button "Help" at bounding box center [1514, 375] width 31 height 25
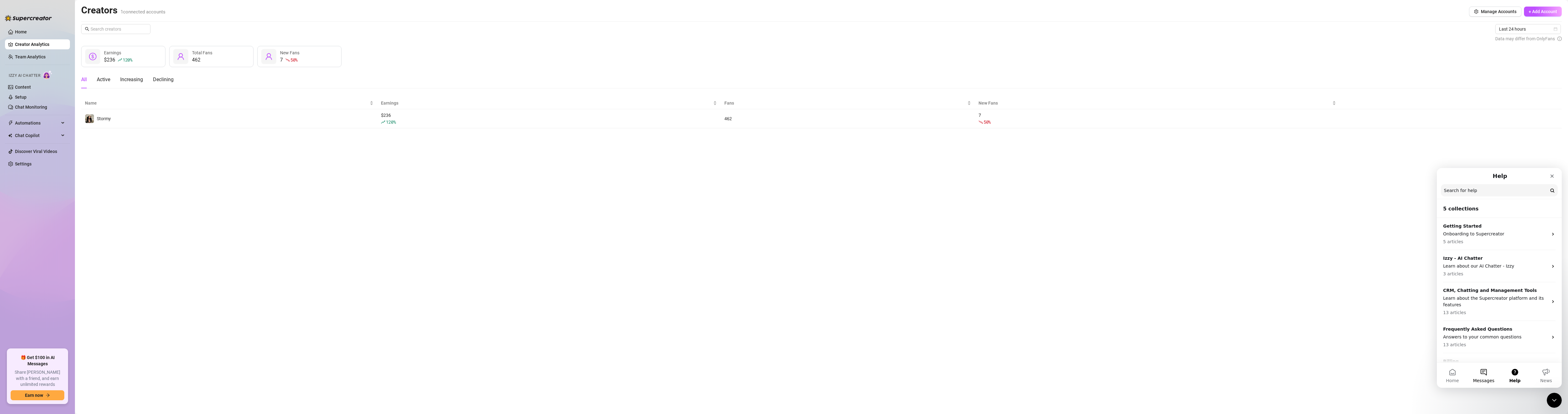
click at [1486, 377] on button "Messages" at bounding box center [1483, 375] width 31 height 25
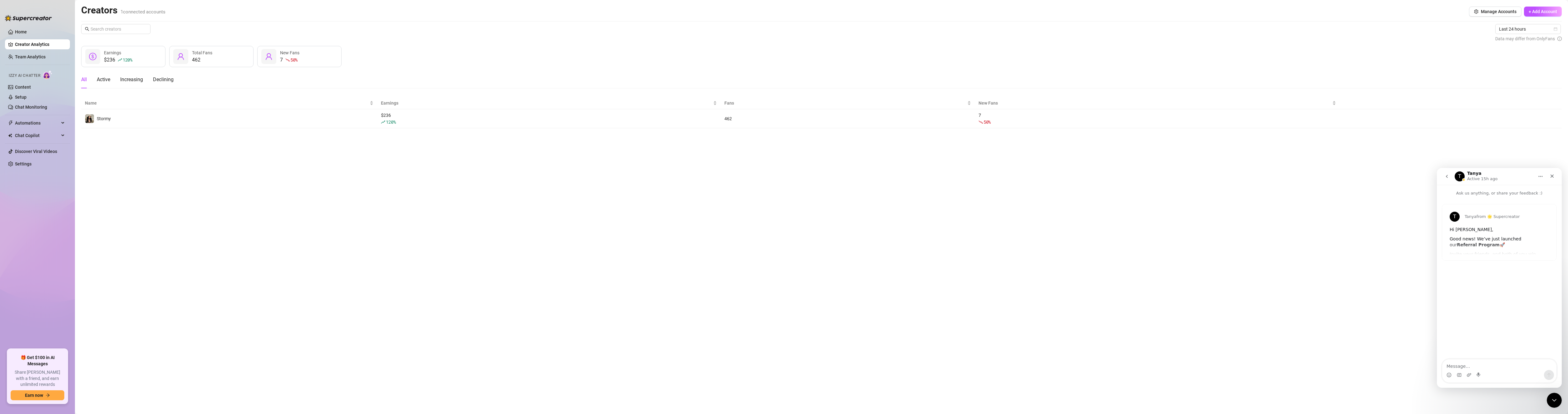
click at [1444, 178] on button "go back" at bounding box center [1446, 176] width 12 height 12
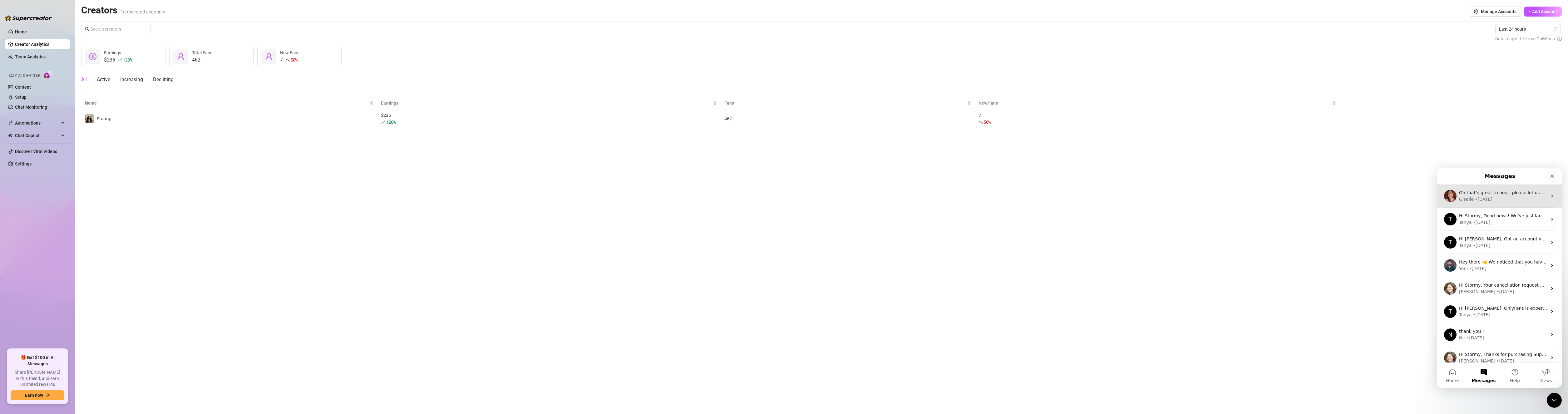
click at [1506, 194] on span "Oh that’s great to hear, please let us know right away if it happens again." at bounding box center [1540, 192] width 162 height 5
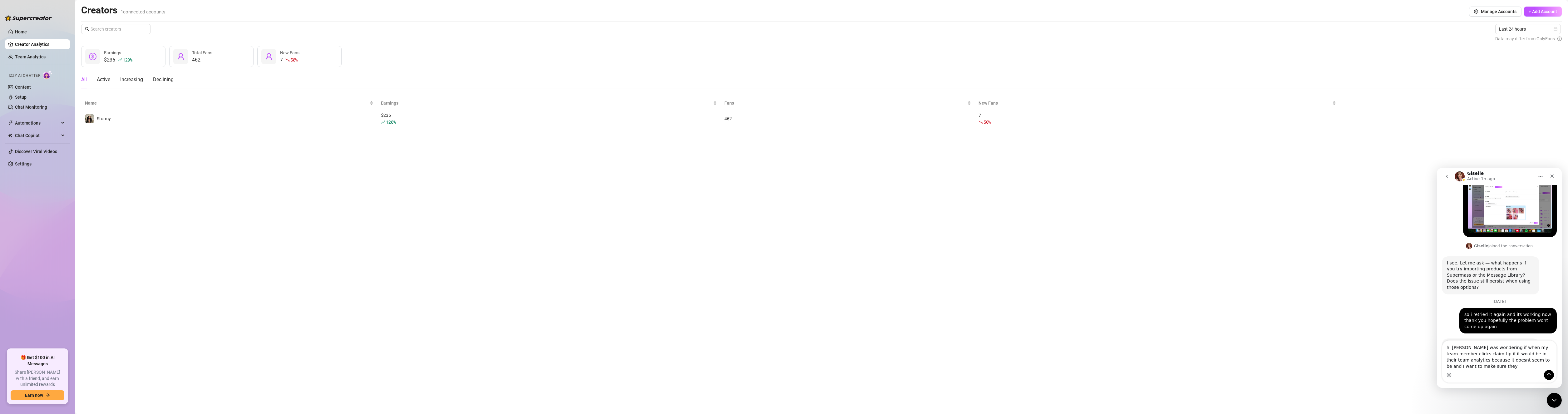
scroll to position [458, 0]
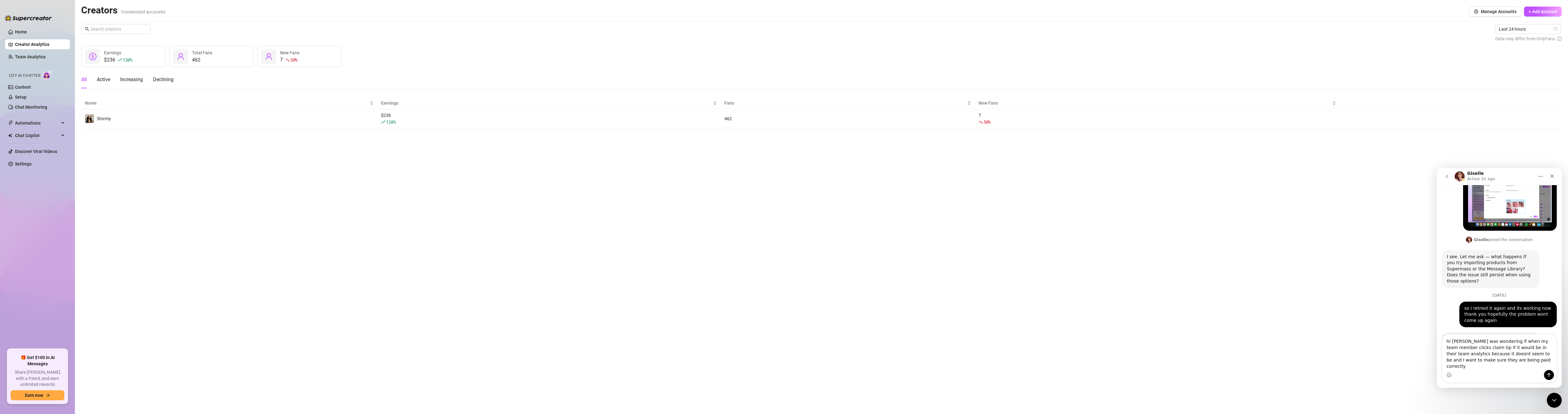
click at [1453, 346] on textarea "hi [PERSON_NAME] was wondering if when my team member clicks claim tip if it wo…" at bounding box center [1499, 352] width 114 height 35
type textarea "hi [PERSON_NAME] i was wondering if when my team member clicks claim tip if it …"
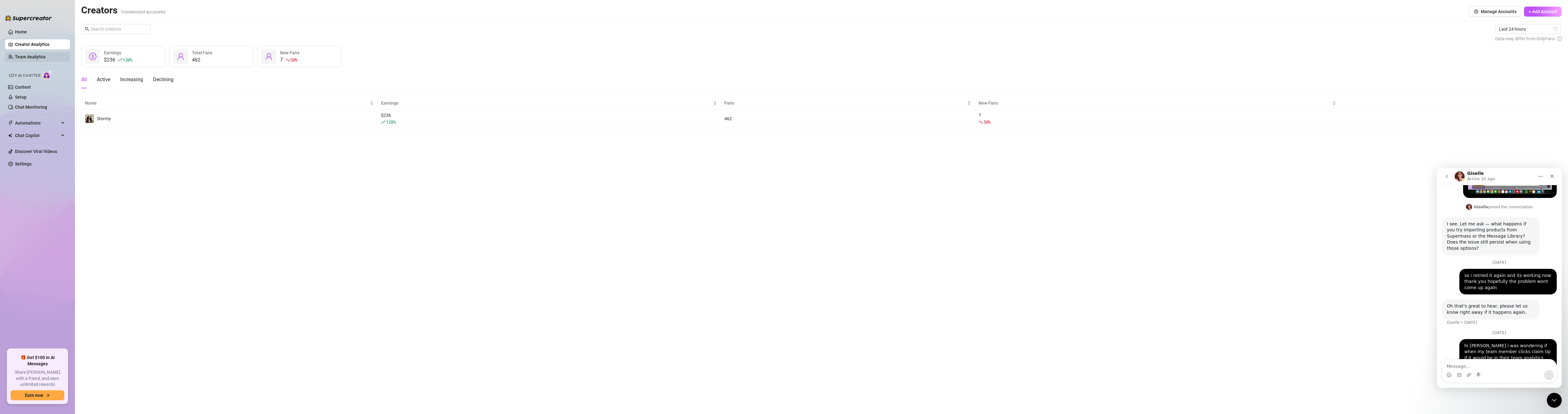
click at [44, 57] on link "Team Analytics" at bounding box center [30, 57] width 30 height 5
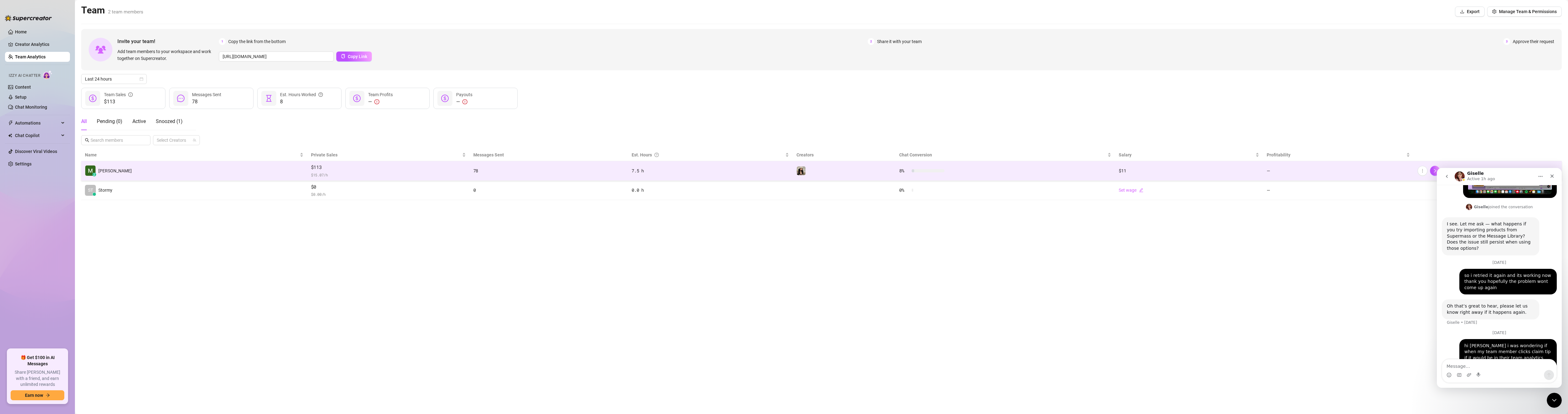
click at [127, 171] on td "z [PERSON_NAME]" at bounding box center [194, 171] width 226 height 19
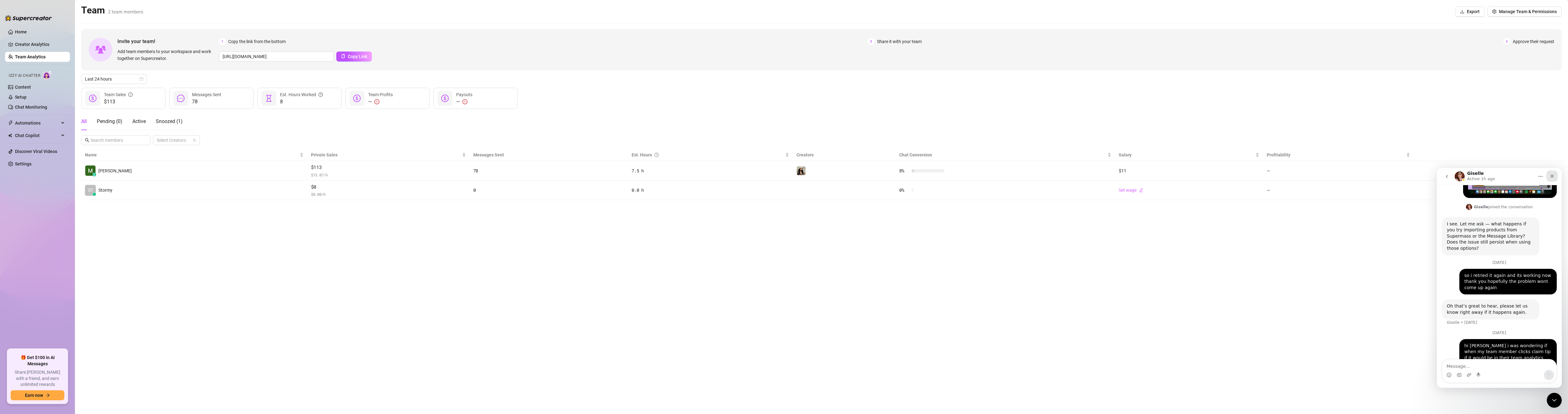
click at [1557, 175] on div "Close" at bounding box center [1552, 176] width 11 height 11
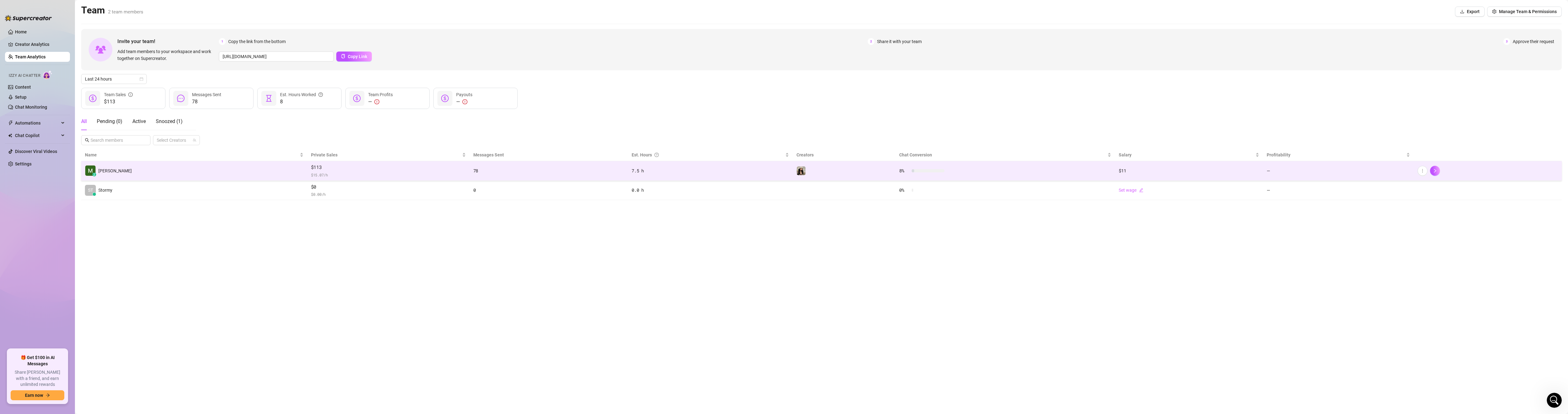
click at [311, 165] on span "$113" at bounding box center [388, 167] width 155 height 7
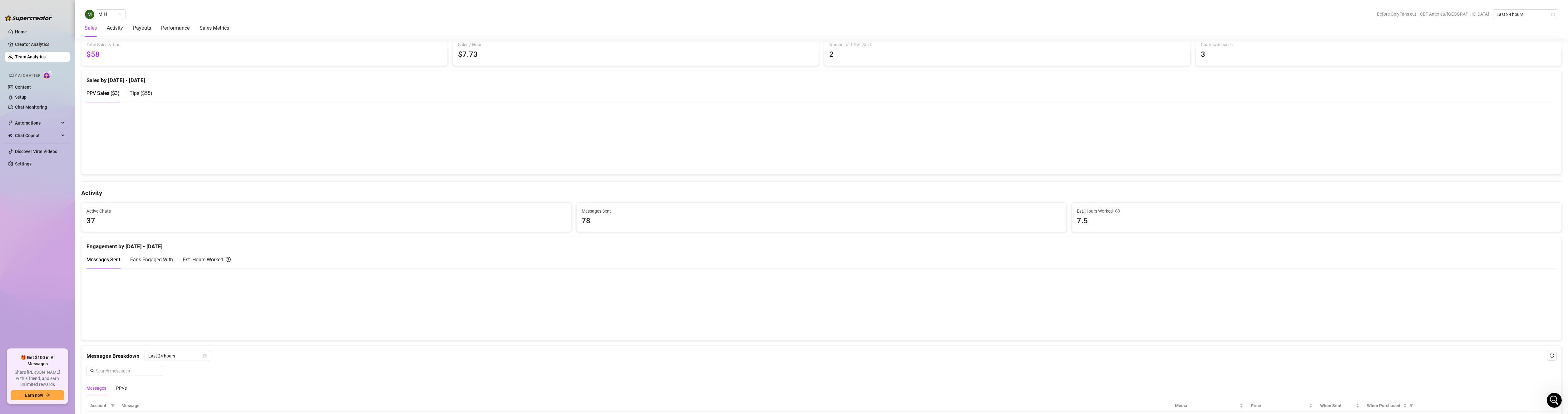
scroll to position [63, 0]
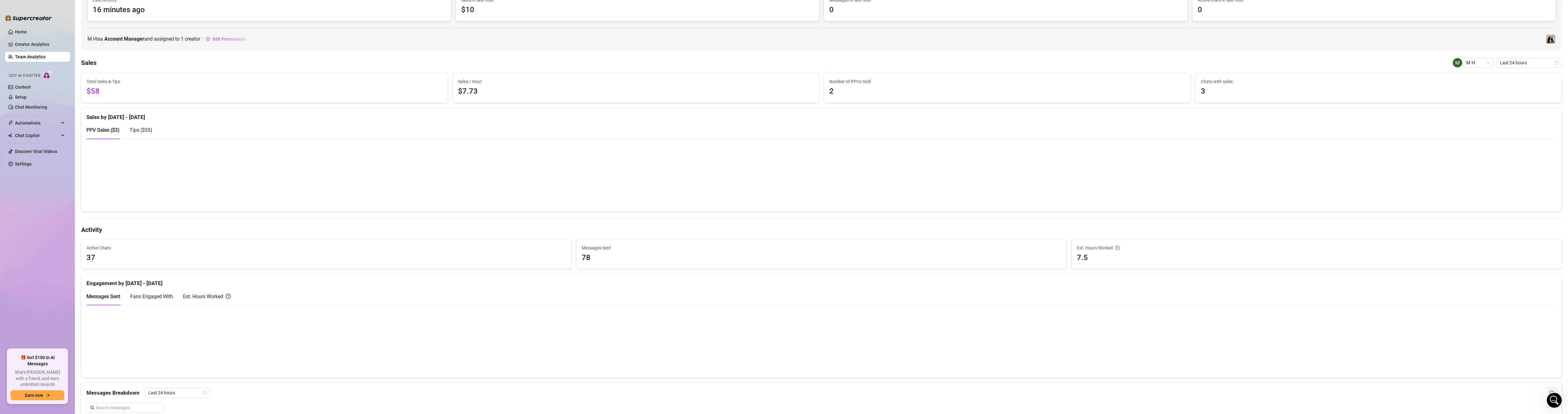
click at [134, 128] on span "Tips ( $55 )" at bounding box center [141, 130] width 23 height 6
click at [109, 130] on span "PPV Sales ( $3 )" at bounding box center [103, 130] width 33 height 6
click at [144, 129] on span "Tips ( $55 )" at bounding box center [141, 130] width 23 height 6
click at [108, 130] on span "PPV Sales ( $3 )" at bounding box center [103, 130] width 33 height 6
click at [139, 131] on span "Tips ( $55 )" at bounding box center [141, 130] width 23 height 6
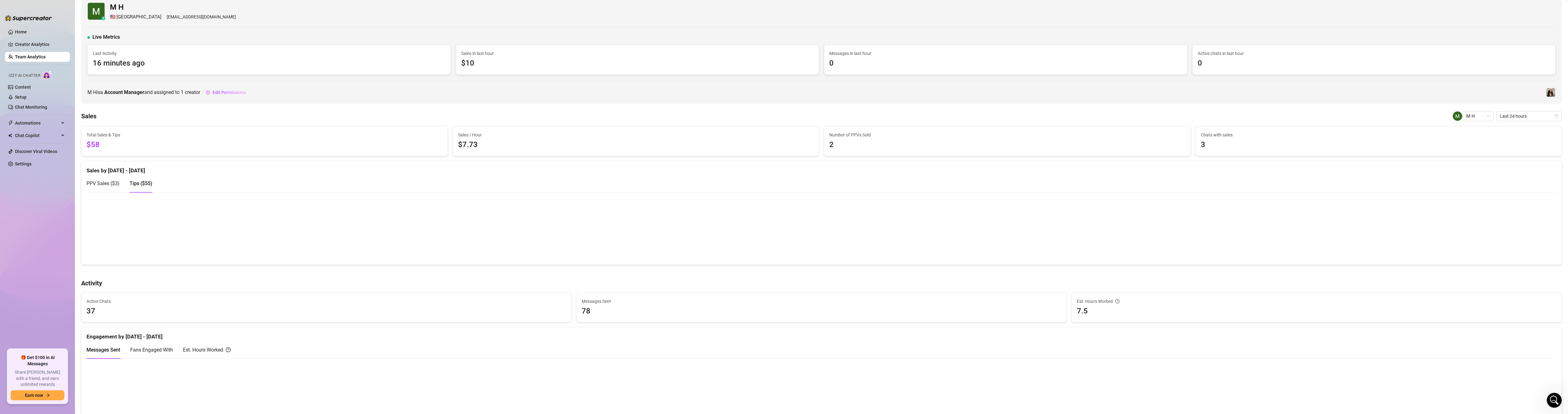
scroll to position [0, 0]
